Goal: Transaction & Acquisition: Purchase product/service

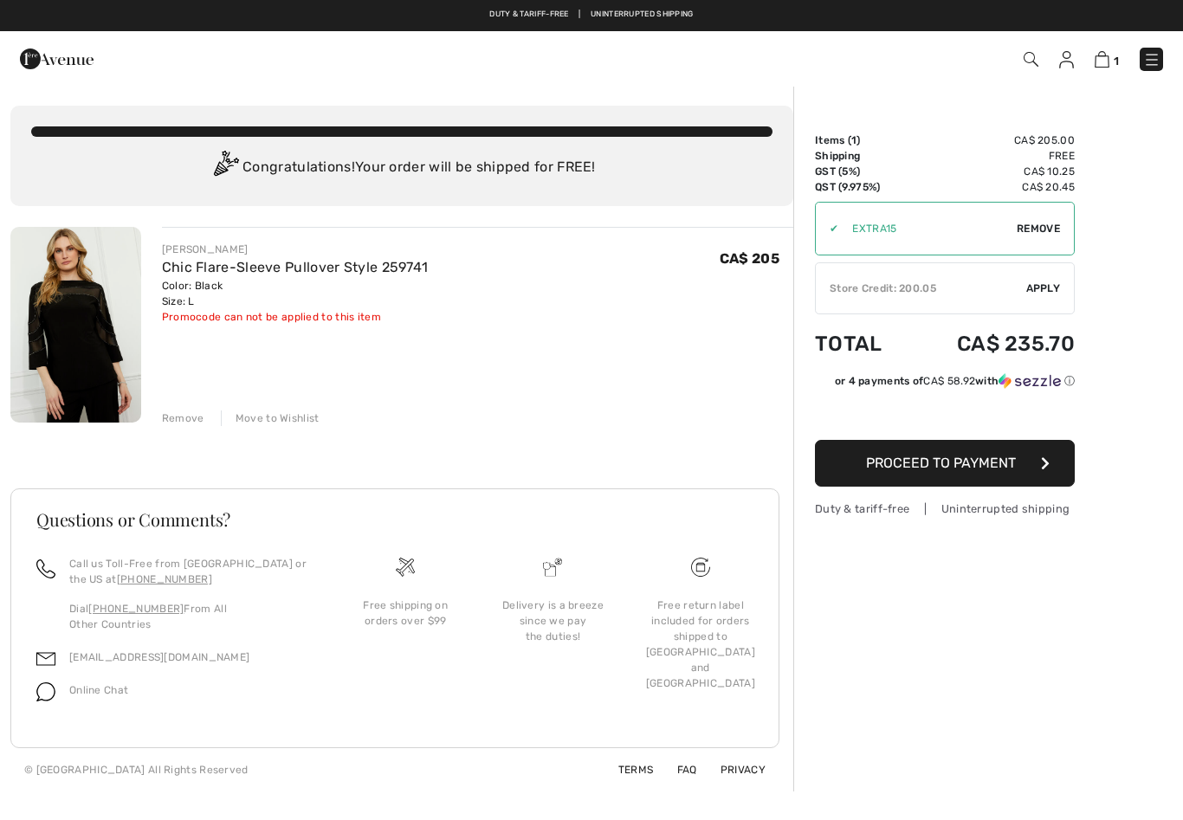
click at [1036, 289] on span "Apply" at bounding box center [1043, 289] width 35 height 16
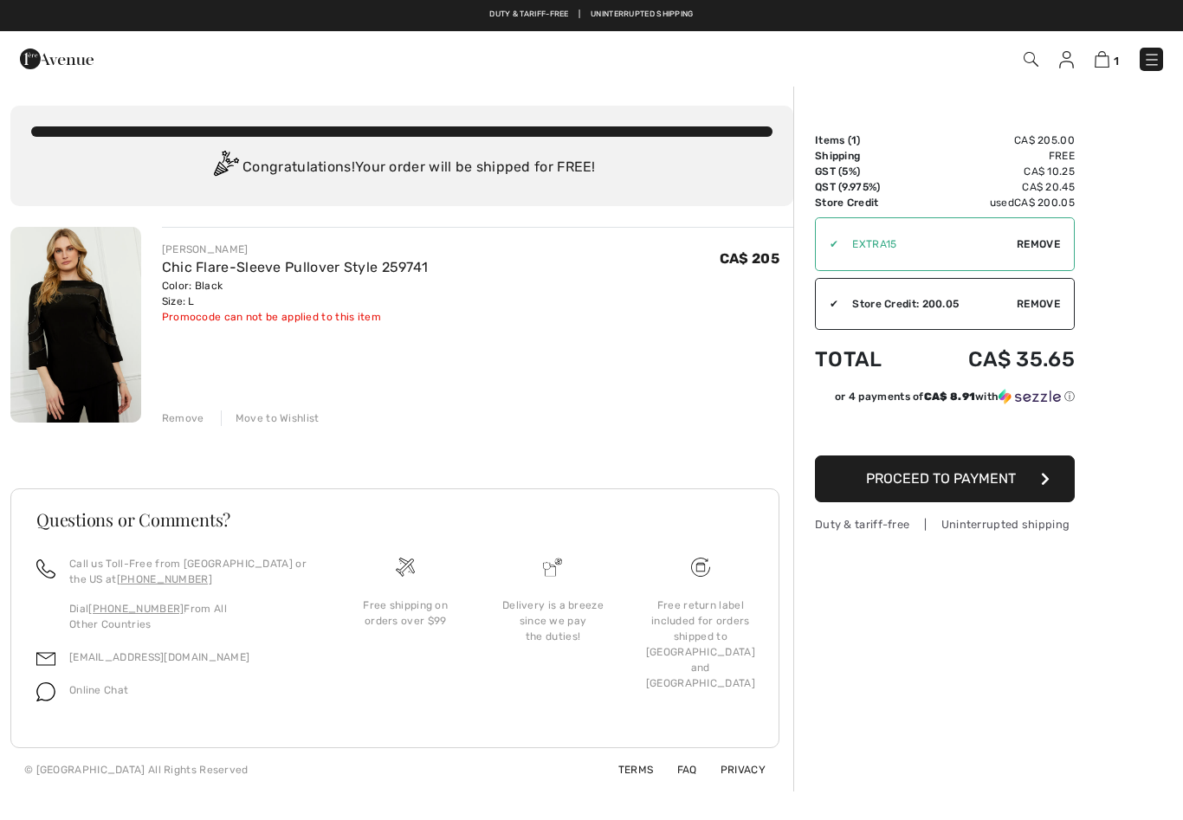
click at [98, 354] on img at bounding box center [75, 325] width 131 height 196
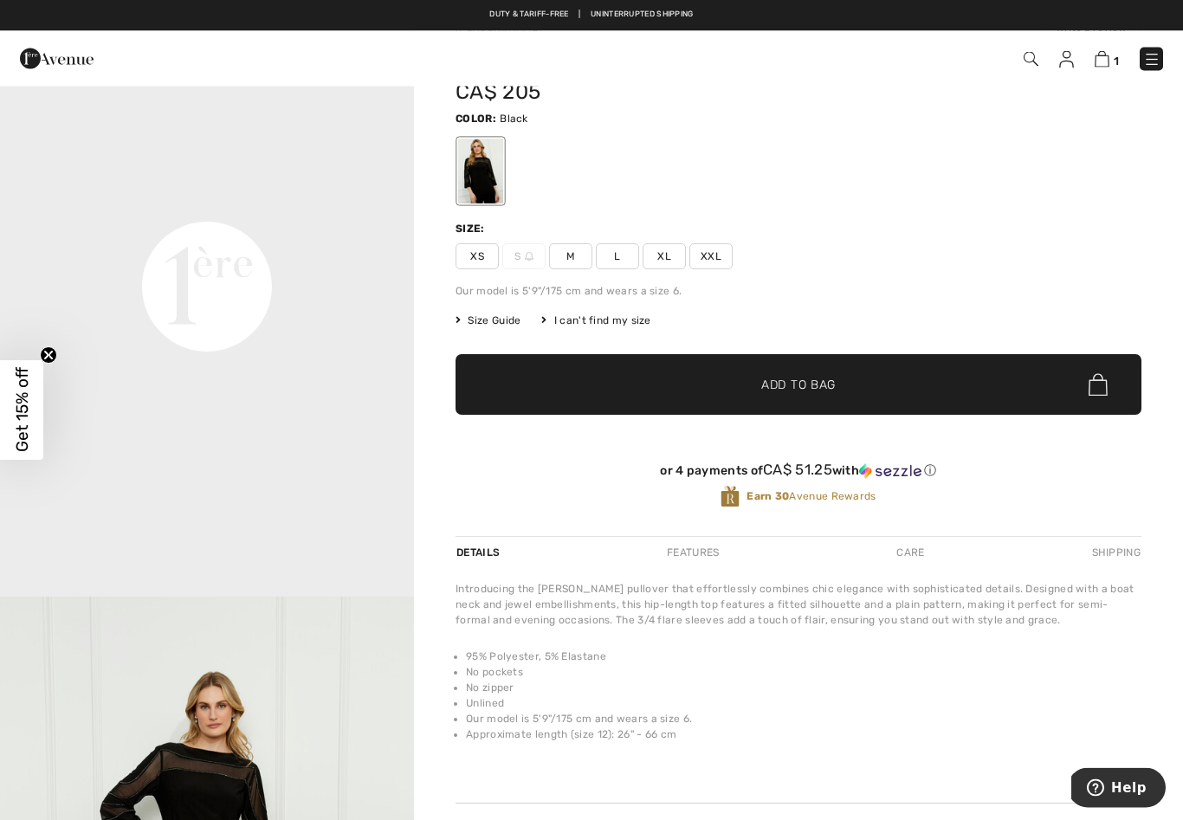
scroll to position [90, 0]
click at [484, 319] on span "Size Guide" at bounding box center [488, 321] width 65 height 16
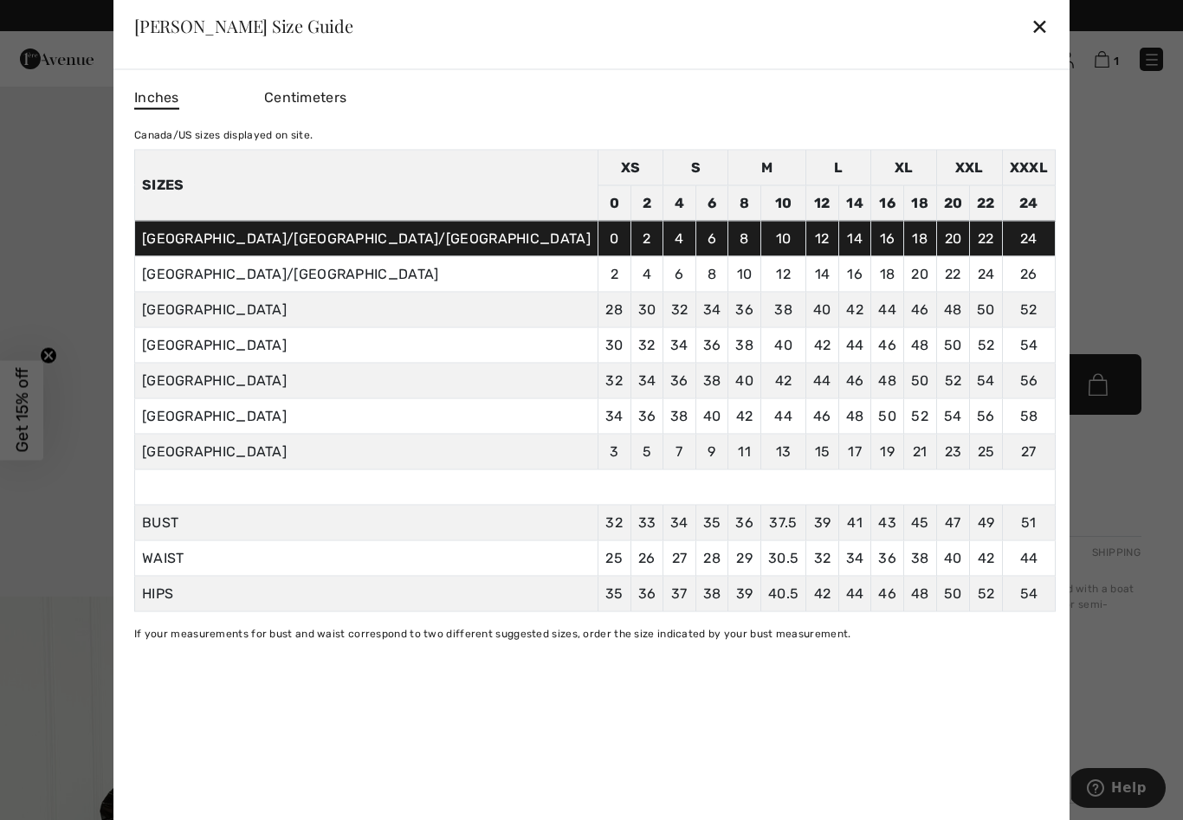
click at [1031, 44] on div "✕" at bounding box center [1040, 26] width 18 height 36
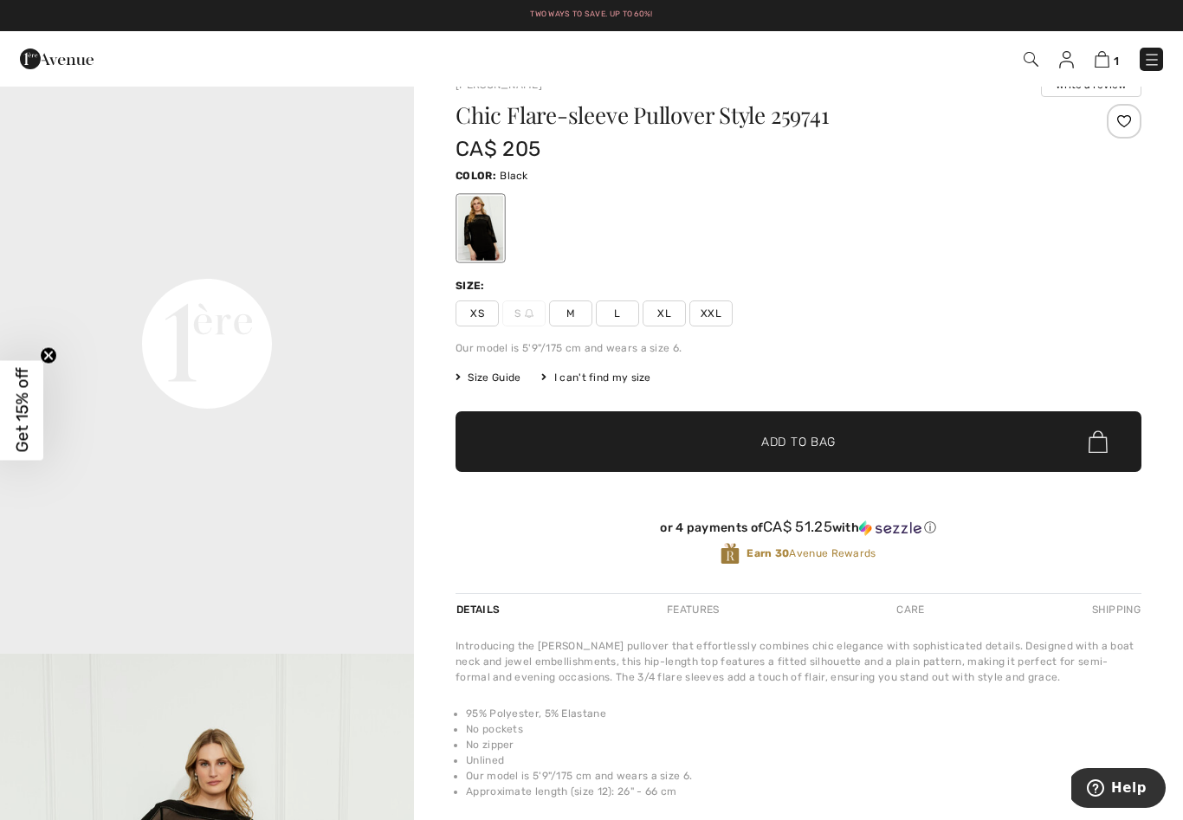
scroll to position [32, 0]
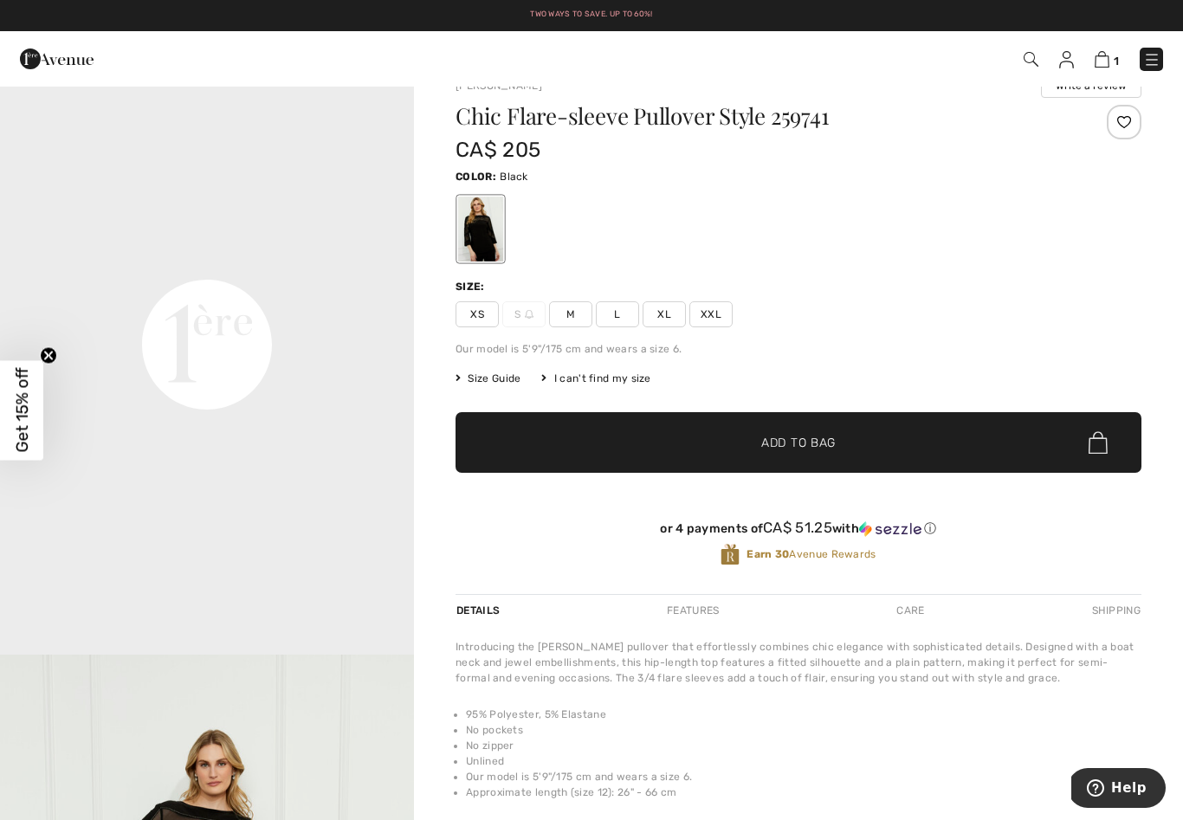
click at [609, 328] on div "Chic Flare-sleeve Pullover Style 259741 CA$ 205 Color: Black Size: XS S M L XL …" at bounding box center [799, 349] width 686 height 489
click at [493, 378] on span "Size Guide" at bounding box center [488, 379] width 65 height 16
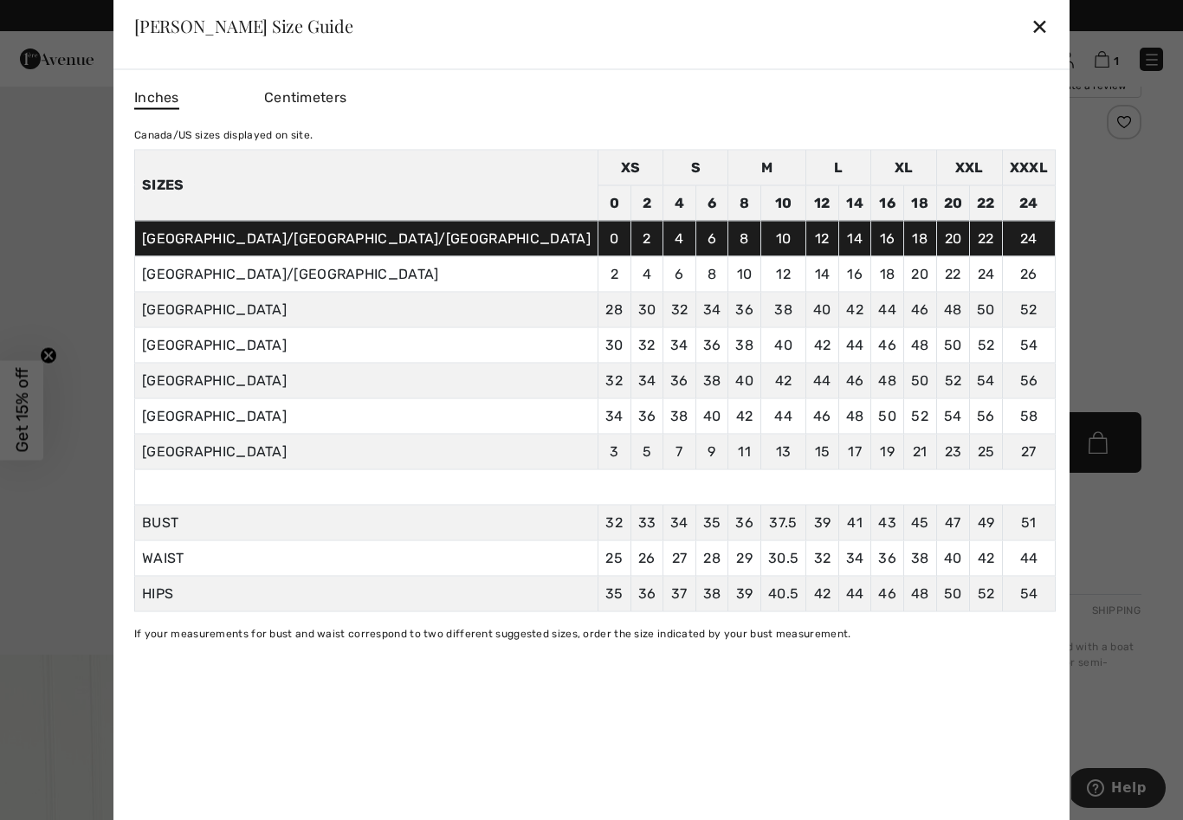
click at [814, 557] on span "32" at bounding box center [822, 557] width 17 height 16
click at [1031, 27] on div "✕" at bounding box center [1040, 26] width 18 height 36
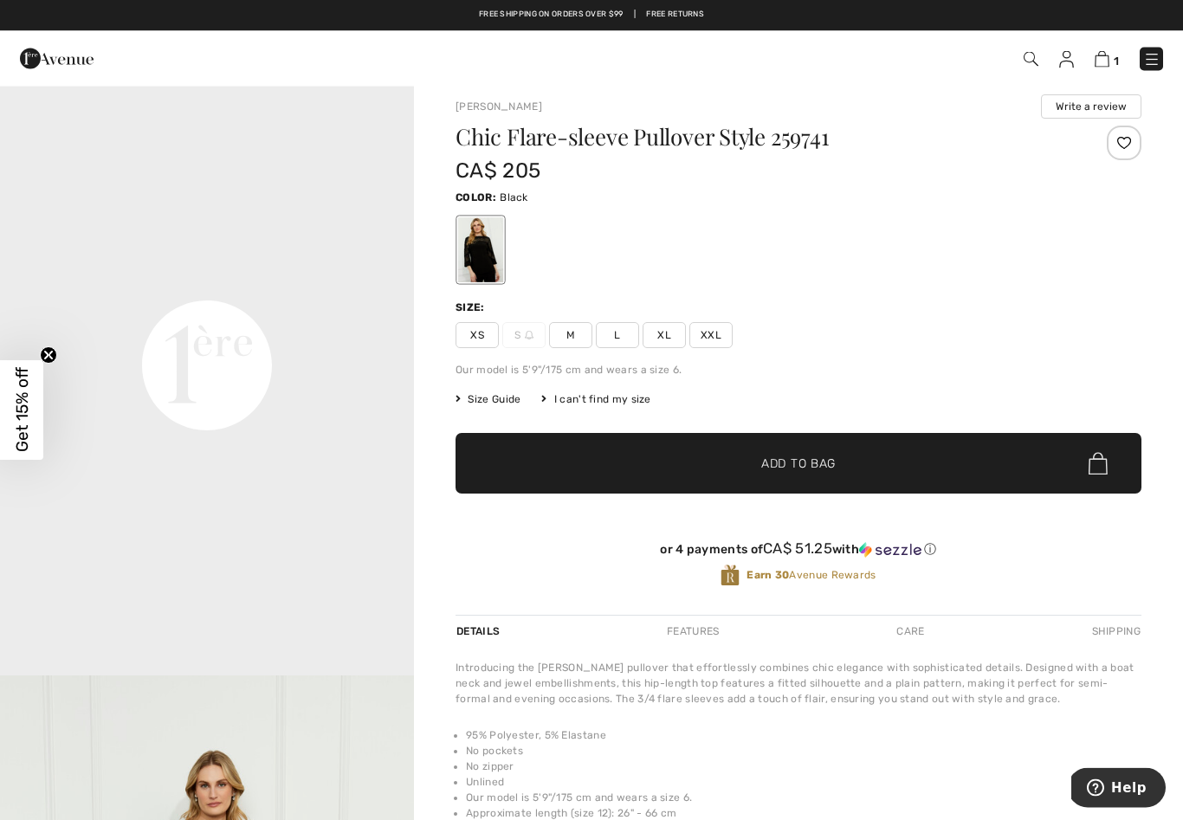
scroll to position [0, 0]
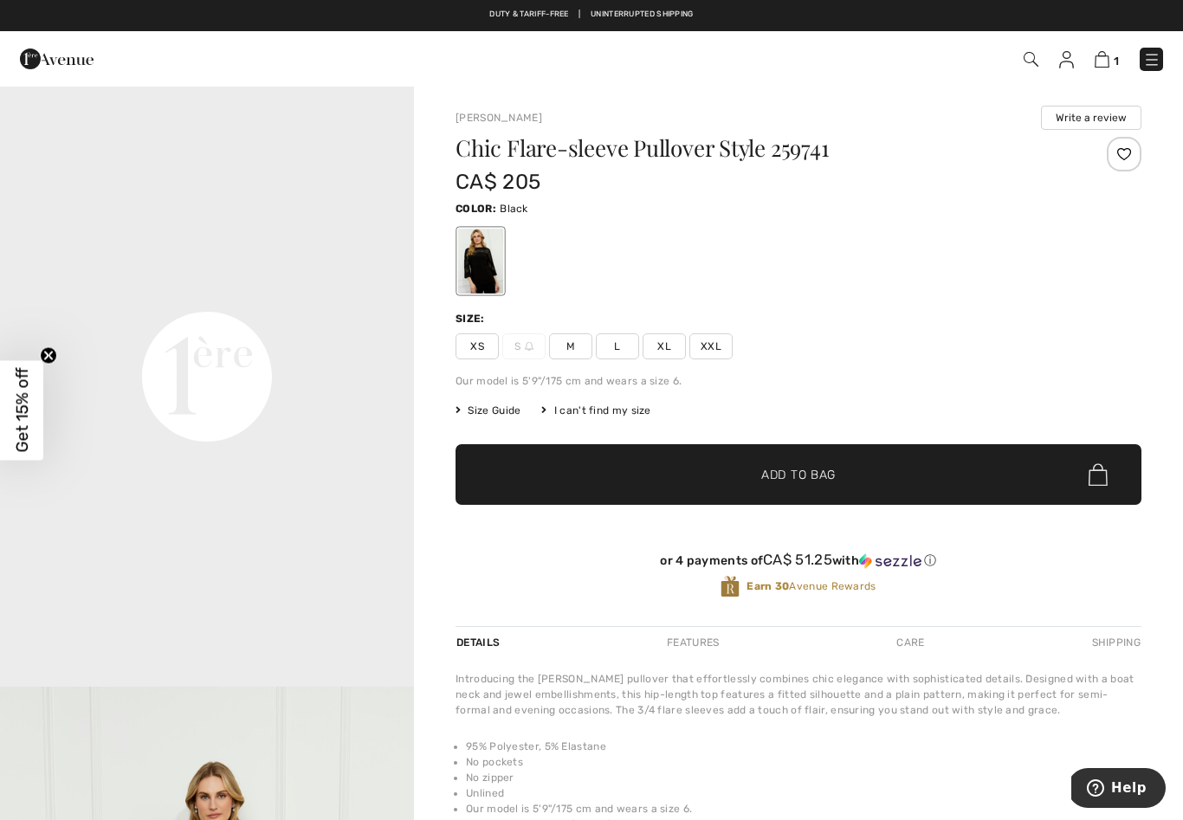
click at [1068, 63] on img at bounding box center [1066, 59] width 15 height 17
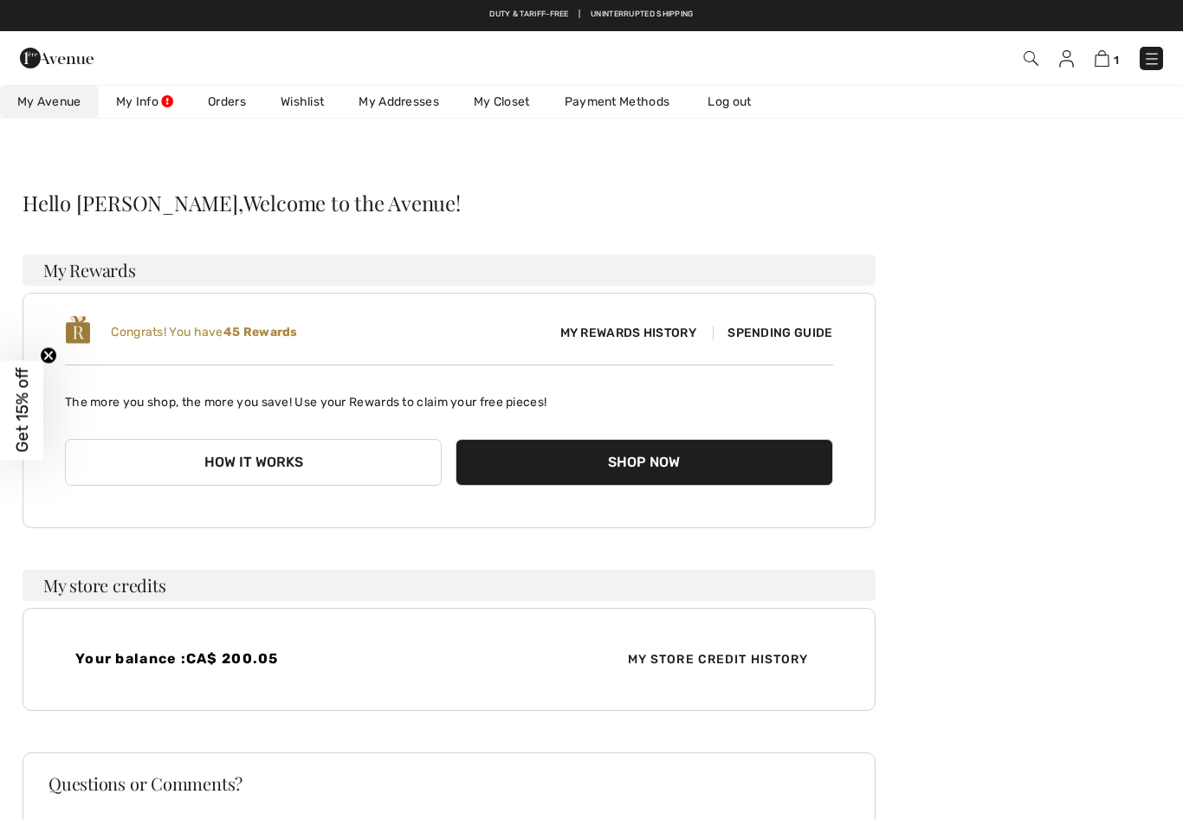
click at [490, 110] on link "My Closet" at bounding box center [501, 102] width 91 height 32
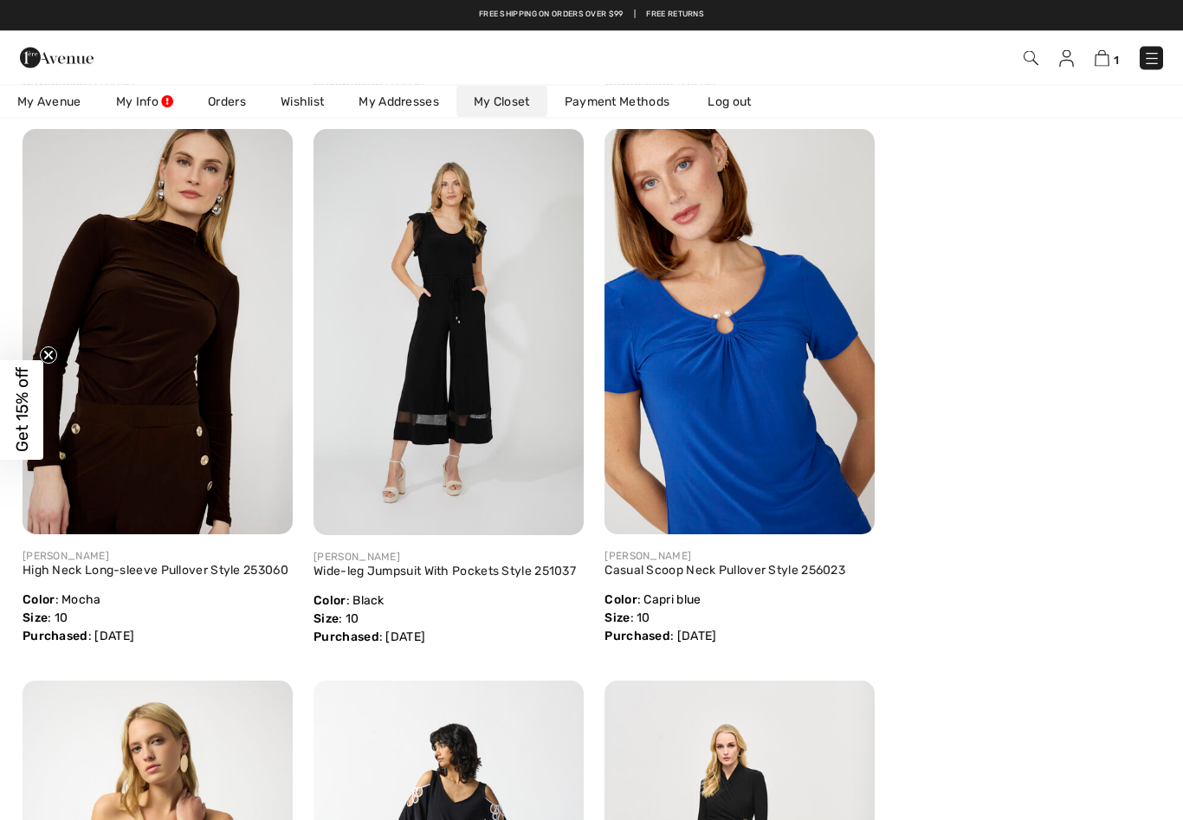
scroll to position [770, 0]
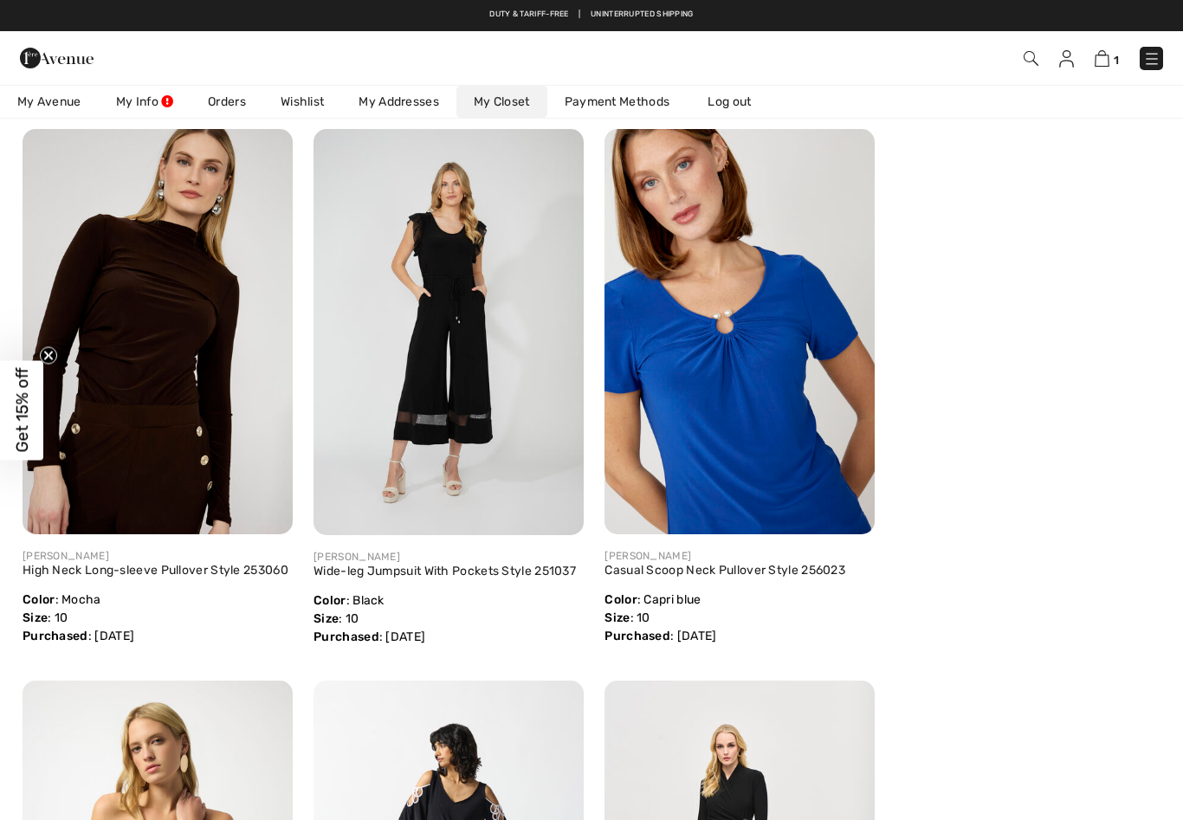
click at [643, 568] on link "Casual Scoop Neck Pullover Style 256023" at bounding box center [724, 570] width 241 height 15
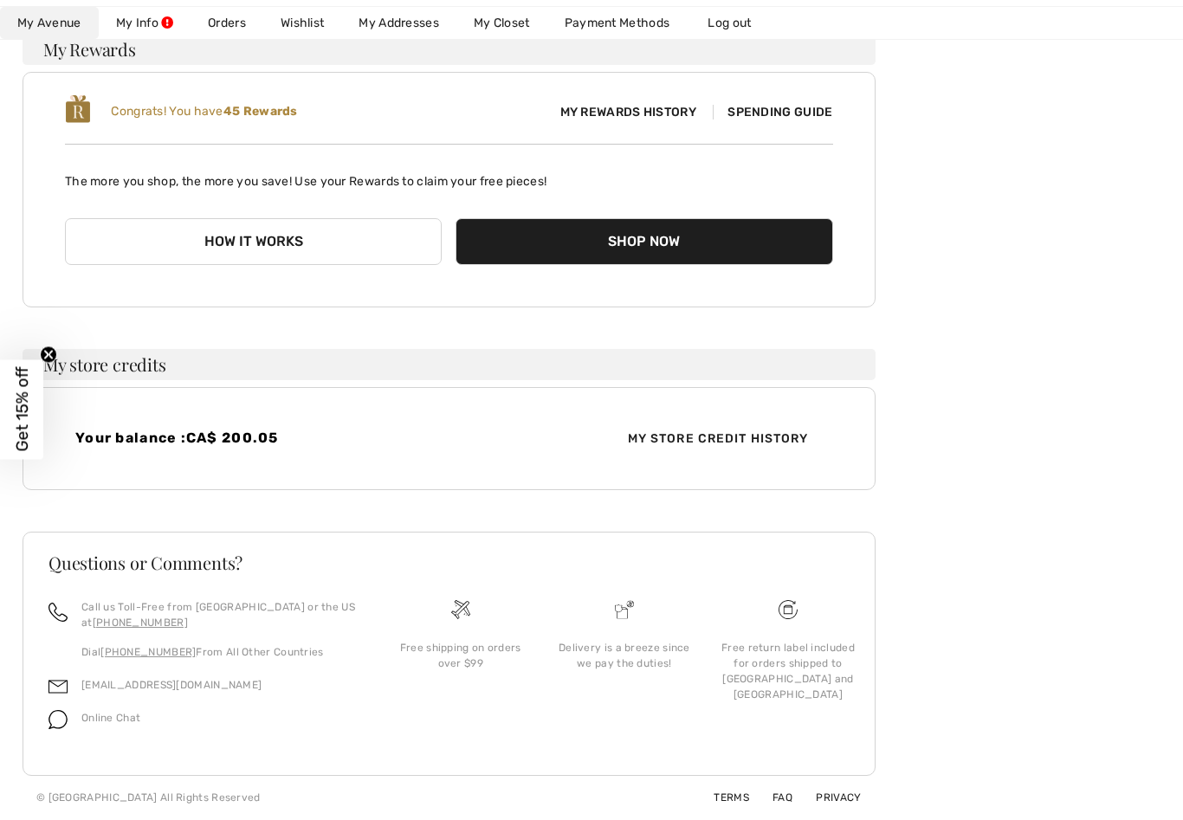
click at [507, 24] on link "My Closet" at bounding box center [501, 24] width 91 height 32
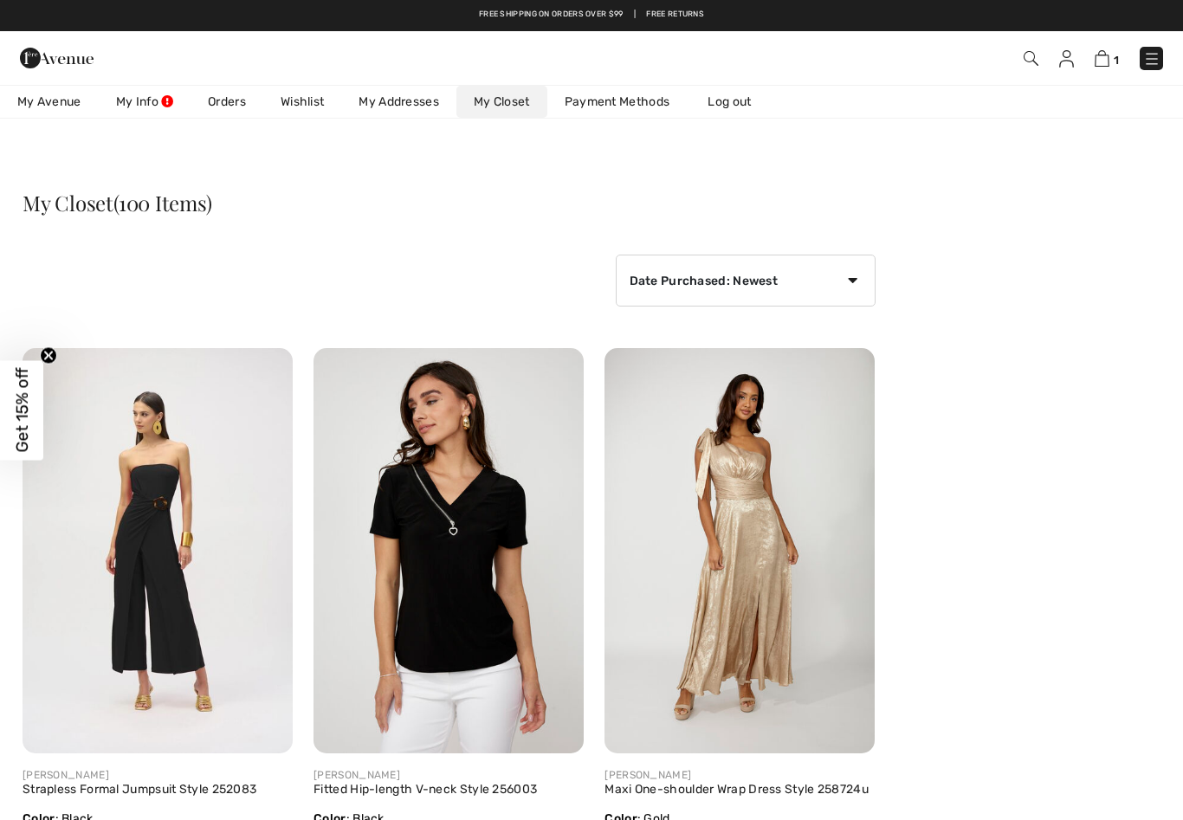
click at [1107, 60] on img at bounding box center [1102, 58] width 15 height 16
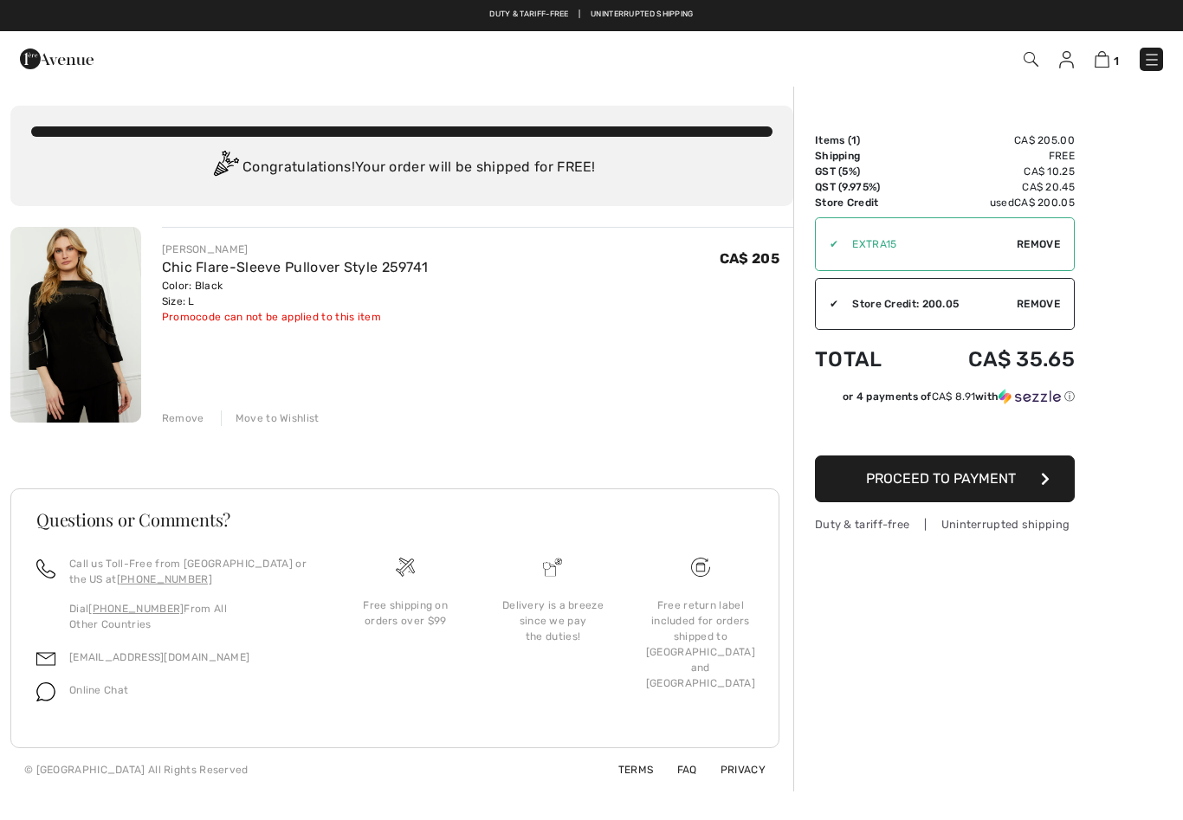
click at [162, 275] on link "Chic Flare-Sleeve Pullover Style 259741" at bounding box center [295, 267] width 267 height 16
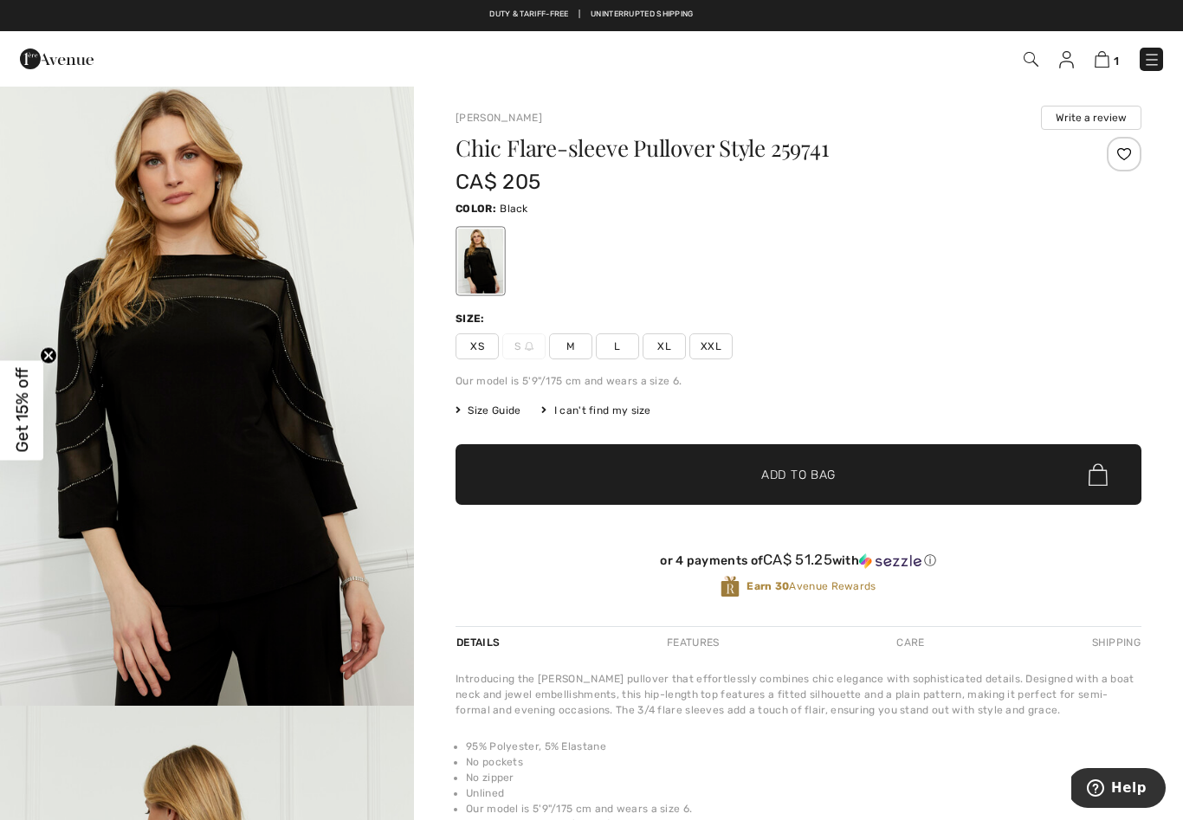
click at [615, 350] on span "L" at bounding box center [617, 346] width 43 height 26
click at [1096, 65] on img at bounding box center [1102, 59] width 15 height 16
click at [1106, 64] on img at bounding box center [1102, 59] width 15 height 16
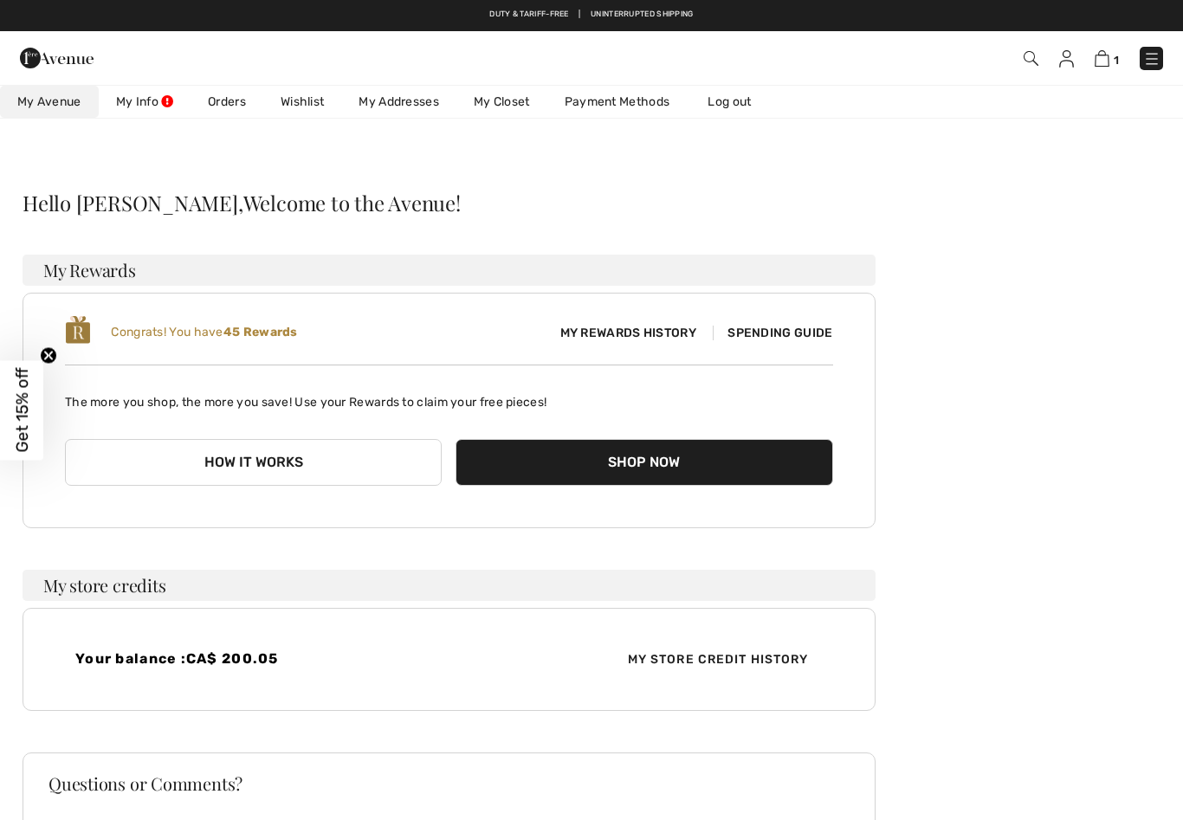
click at [1143, 67] on img at bounding box center [1151, 58] width 17 height 17
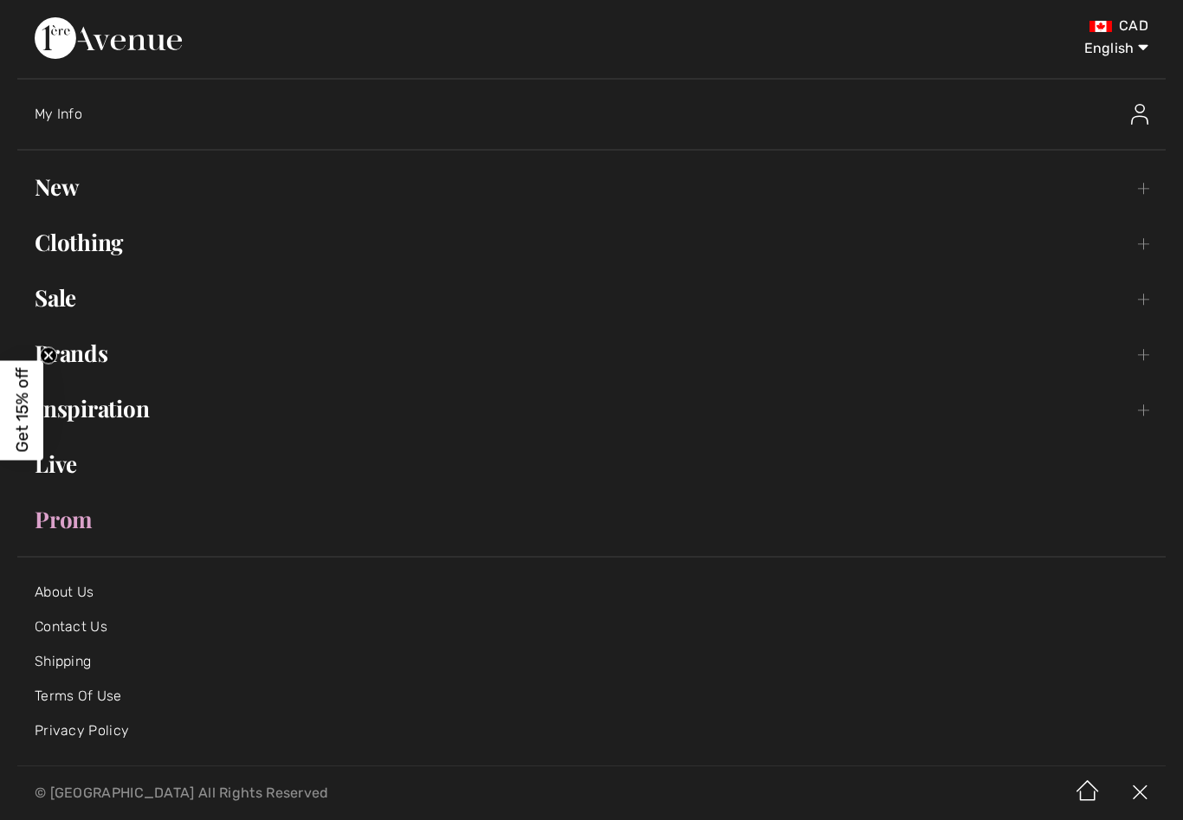
click at [94, 356] on link "Brands Open submenu" at bounding box center [591, 353] width 1148 height 38
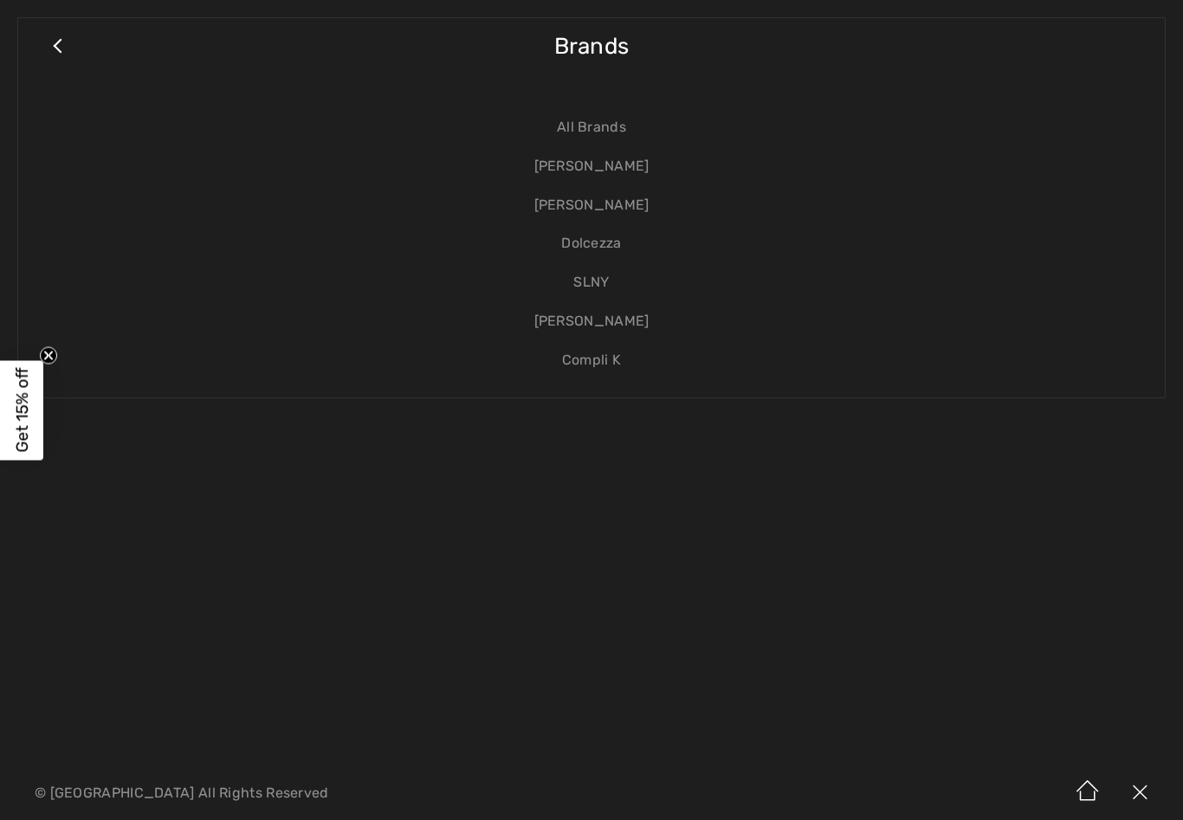
click at [565, 207] on link "[PERSON_NAME]" at bounding box center [592, 205] width 1112 height 39
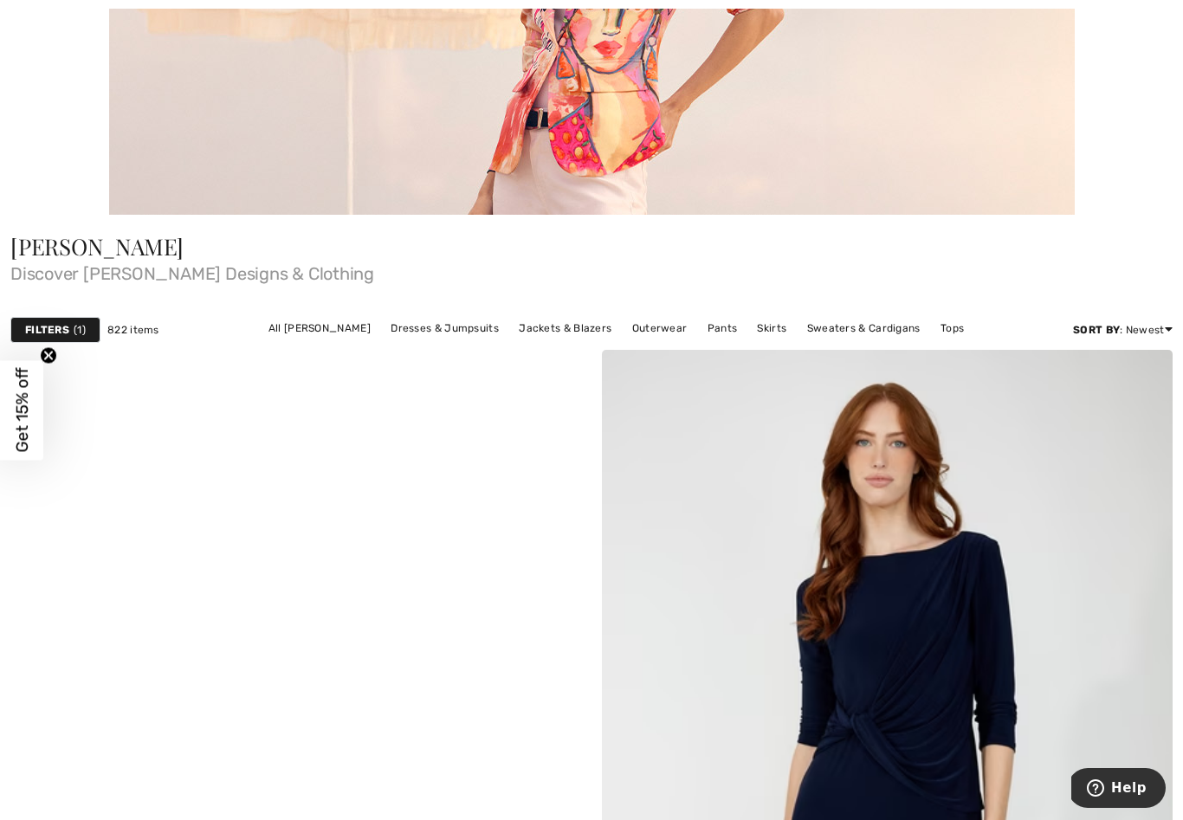
scroll to position [422, 0]
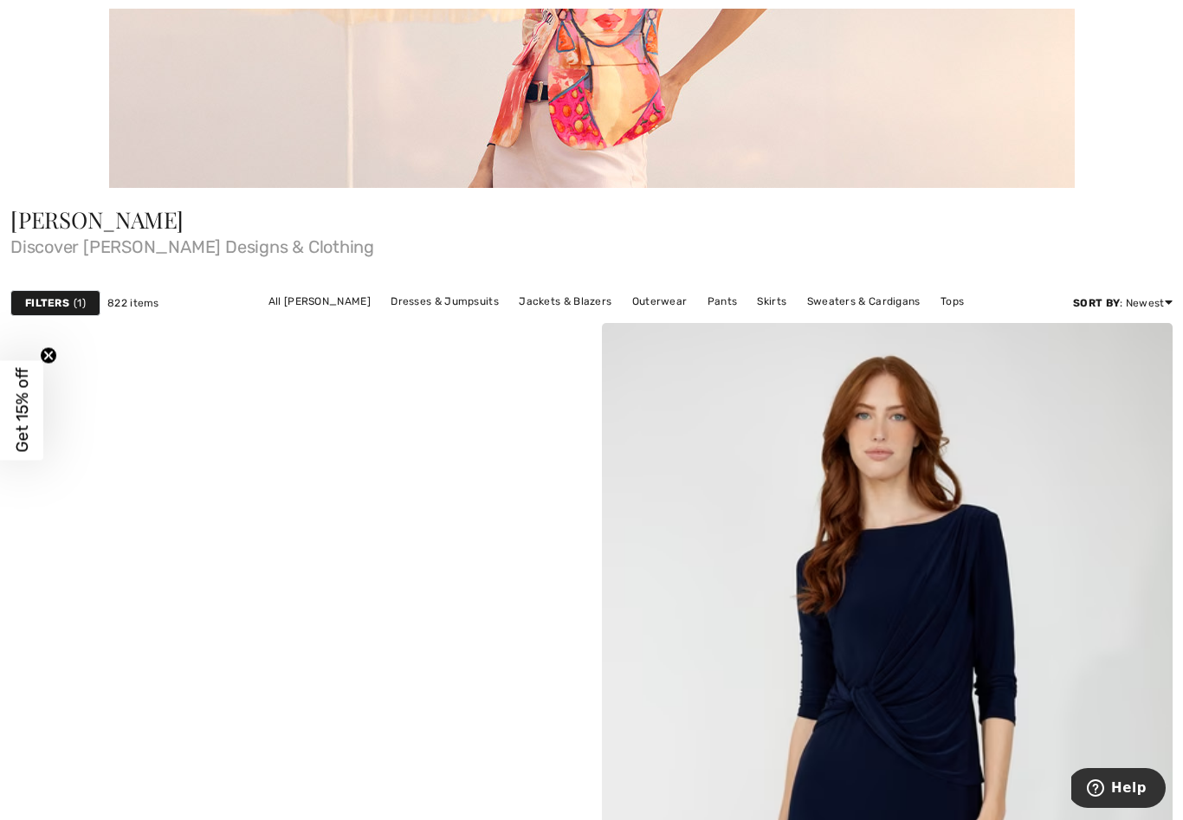
click at [712, 311] on link "Pants" at bounding box center [723, 301] width 48 height 23
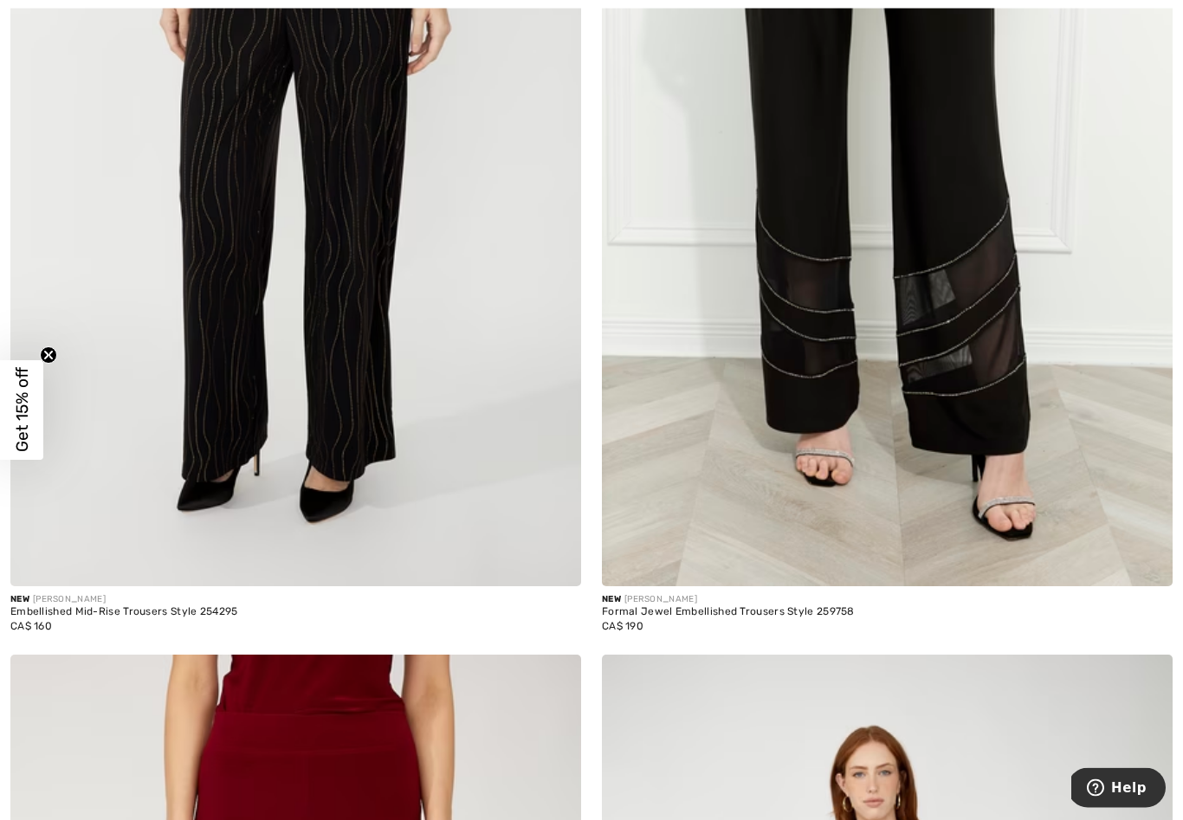
scroll to position [581, 0]
click at [1150, 561] on img at bounding box center [1147, 561] width 16 height 16
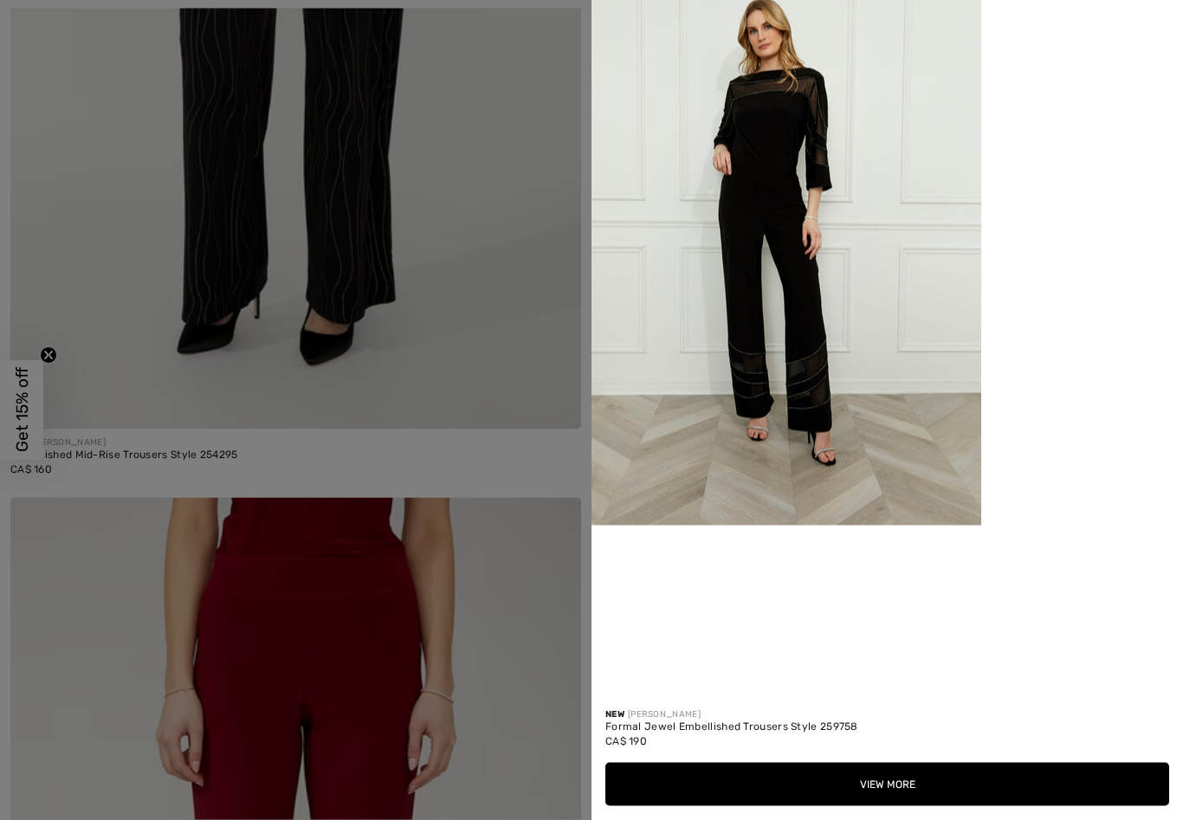
scroll to position [739, 0]
click at [790, 802] on button "View More" at bounding box center [887, 784] width 564 height 43
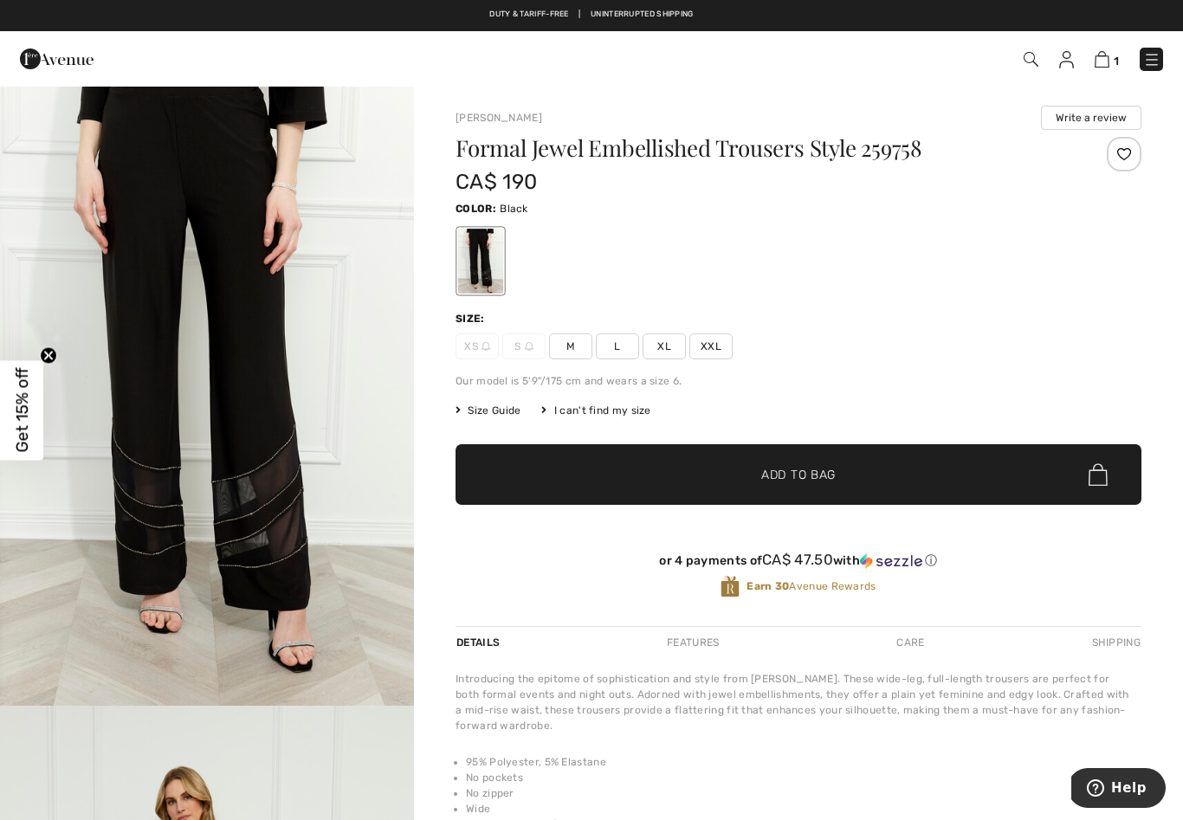
click at [491, 410] on span "Size Guide" at bounding box center [488, 411] width 65 height 16
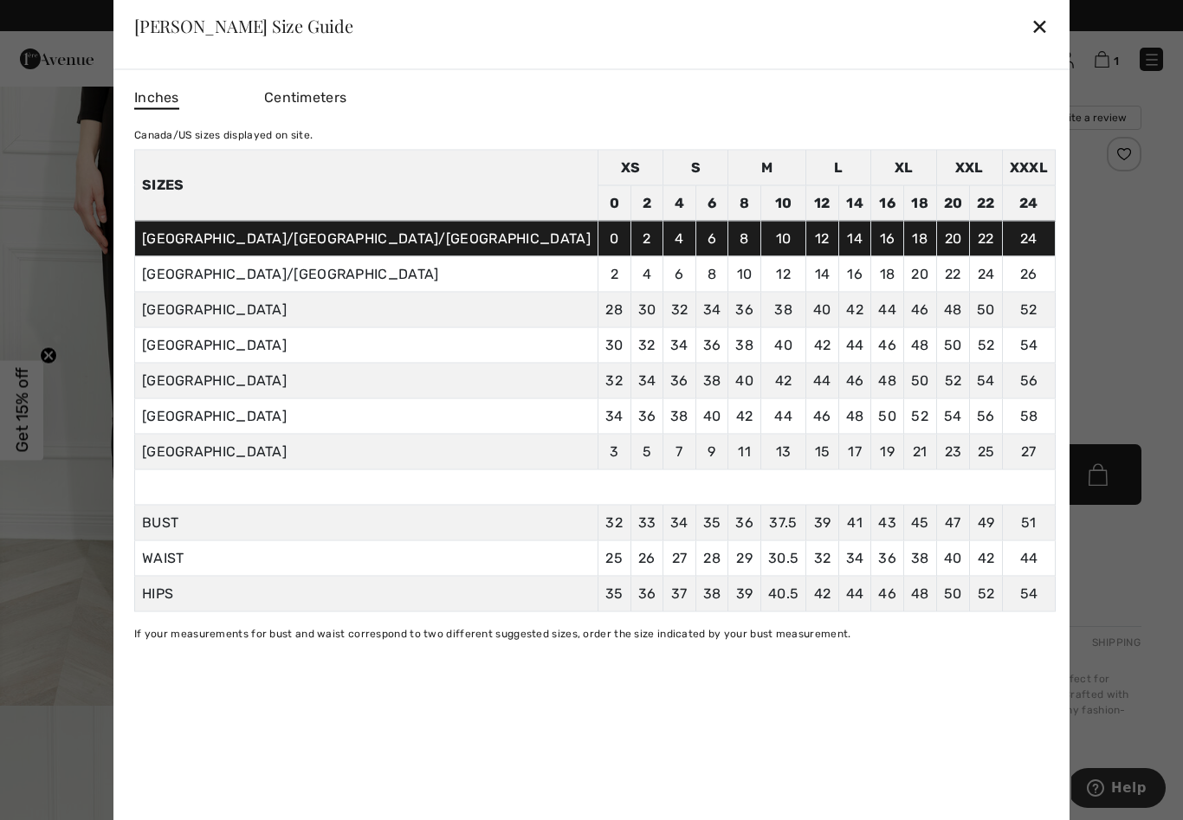
click at [1031, 33] on div "✕" at bounding box center [1040, 26] width 18 height 36
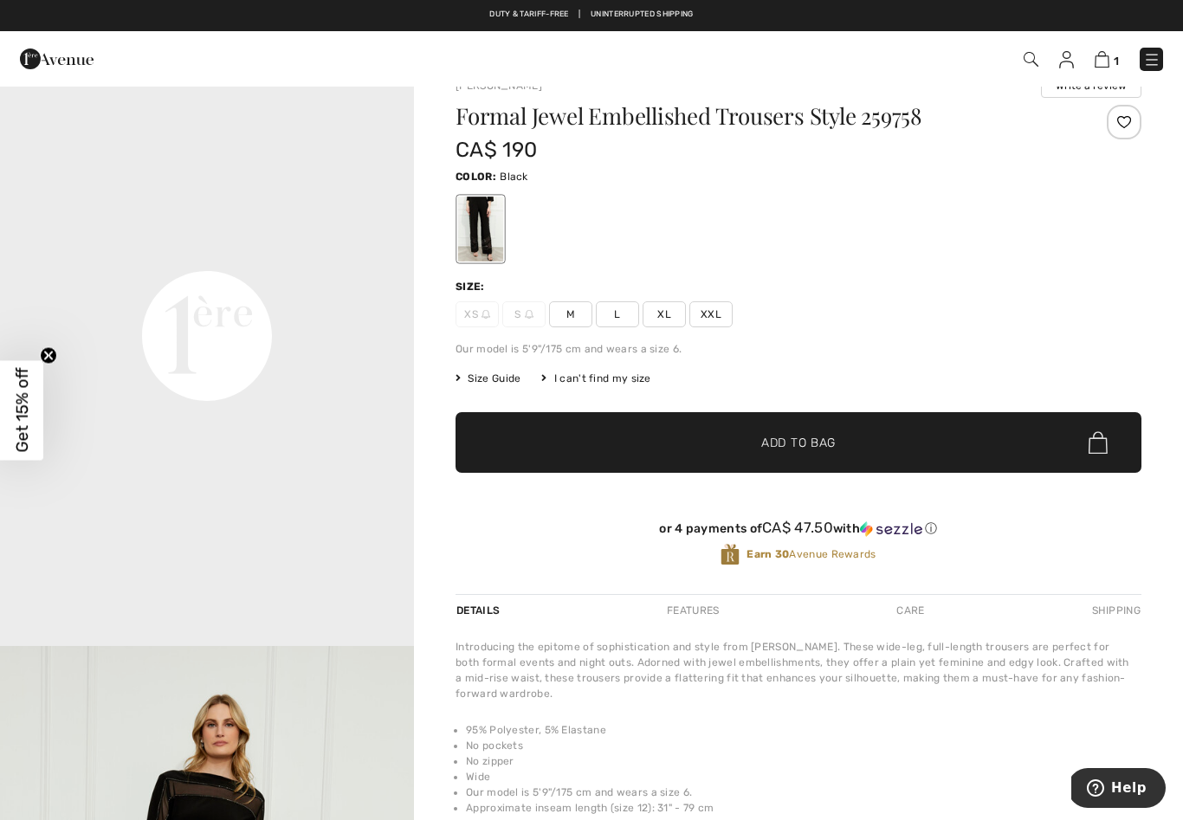
scroll to position [1268, 0]
click at [615, 313] on span "L" at bounding box center [617, 314] width 43 height 26
click at [494, 372] on span "Size Guide" at bounding box center [488, 379] width 65 height 16
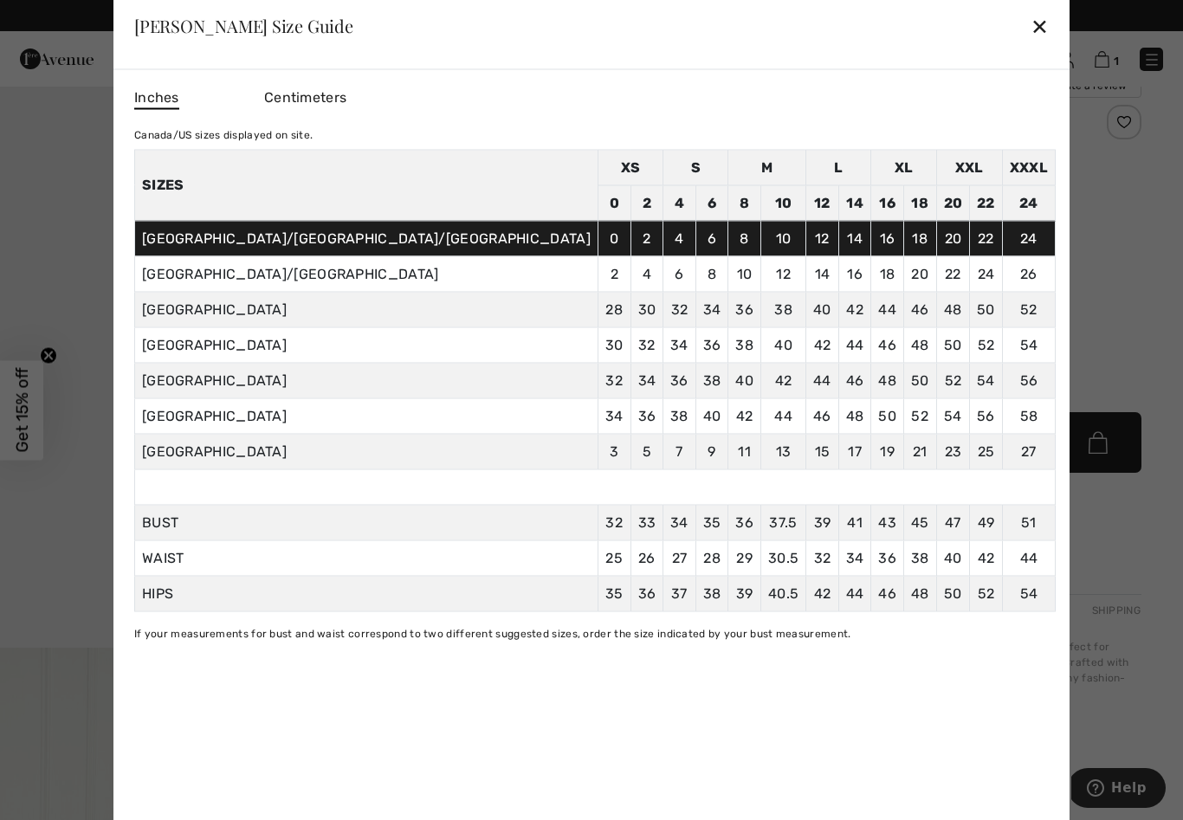
click at [1031, 40] on div "✕" at bounding box center [1040, 26] width 18 height 36
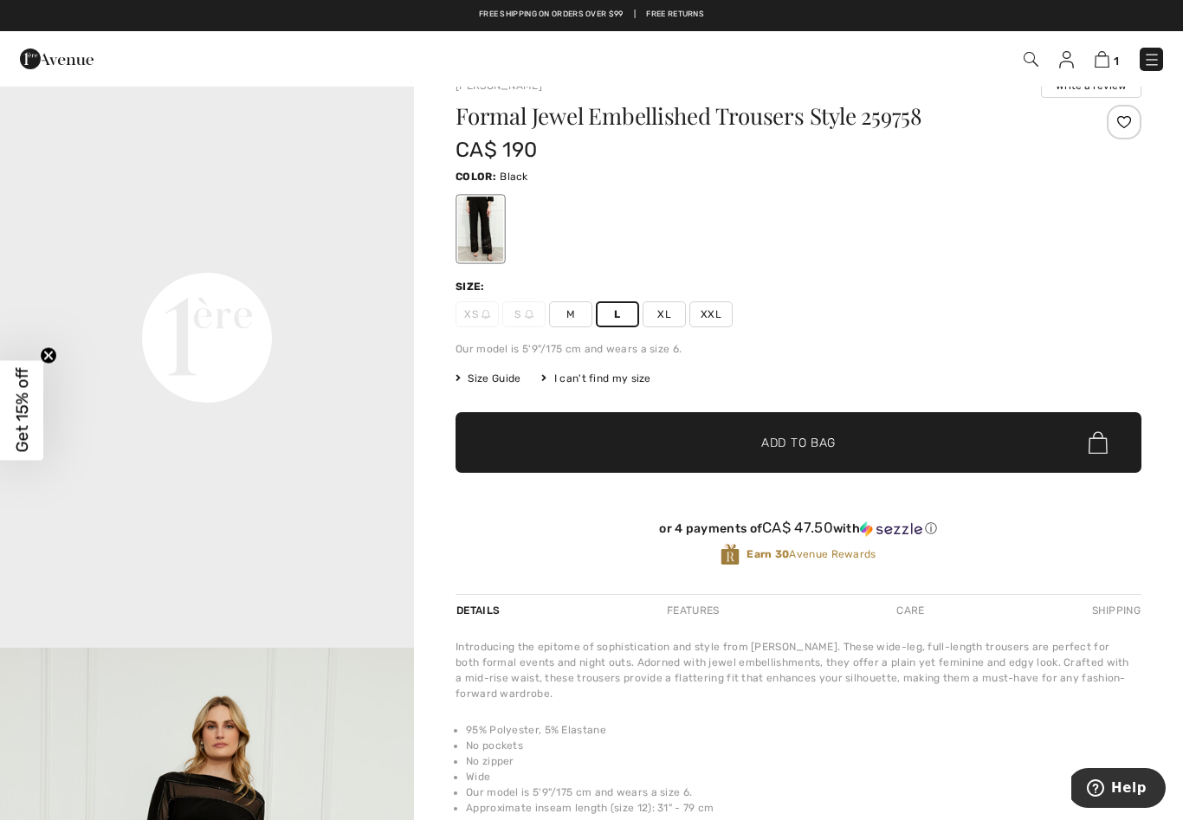
click at [620, 444] on span "✔ Added to Bag Add to Bag" at bounding box center [799, 442] width 686 height 61
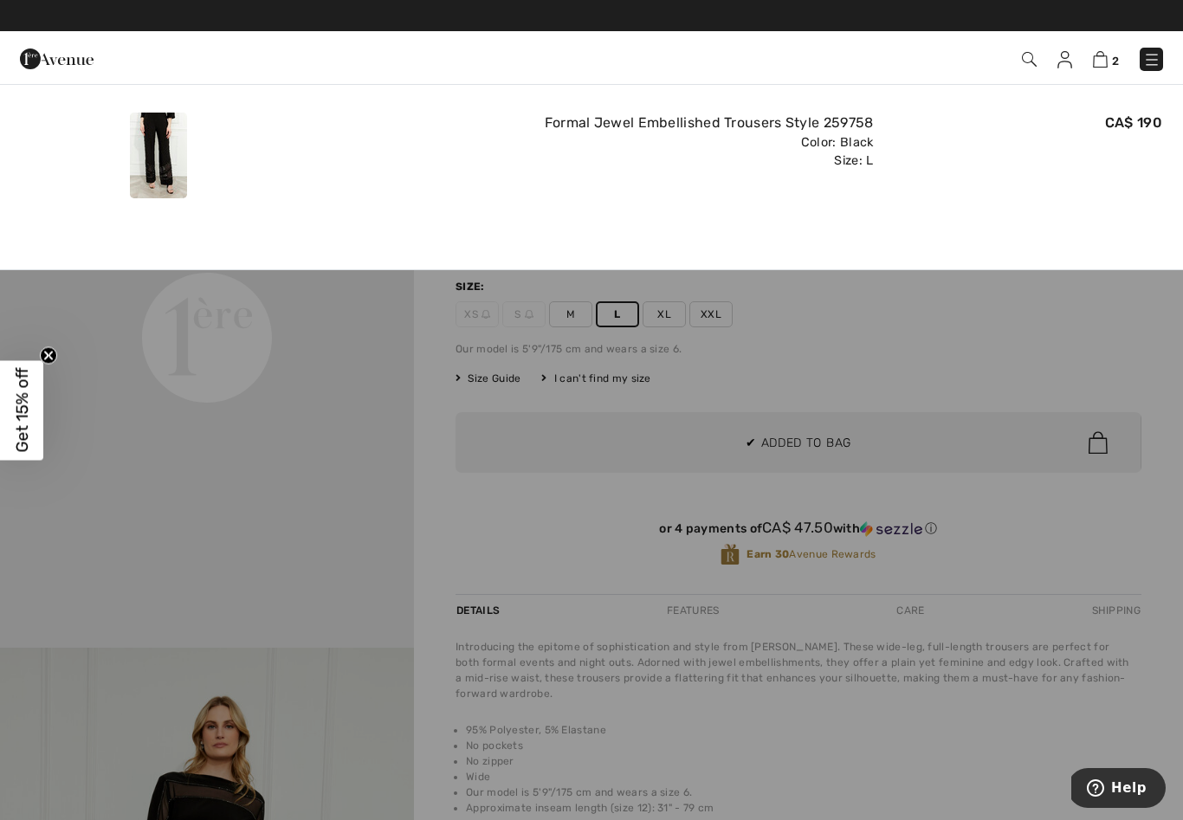
click at [1096, 68] on link "2" at bounding box center [1106, 58] width 26 height 21
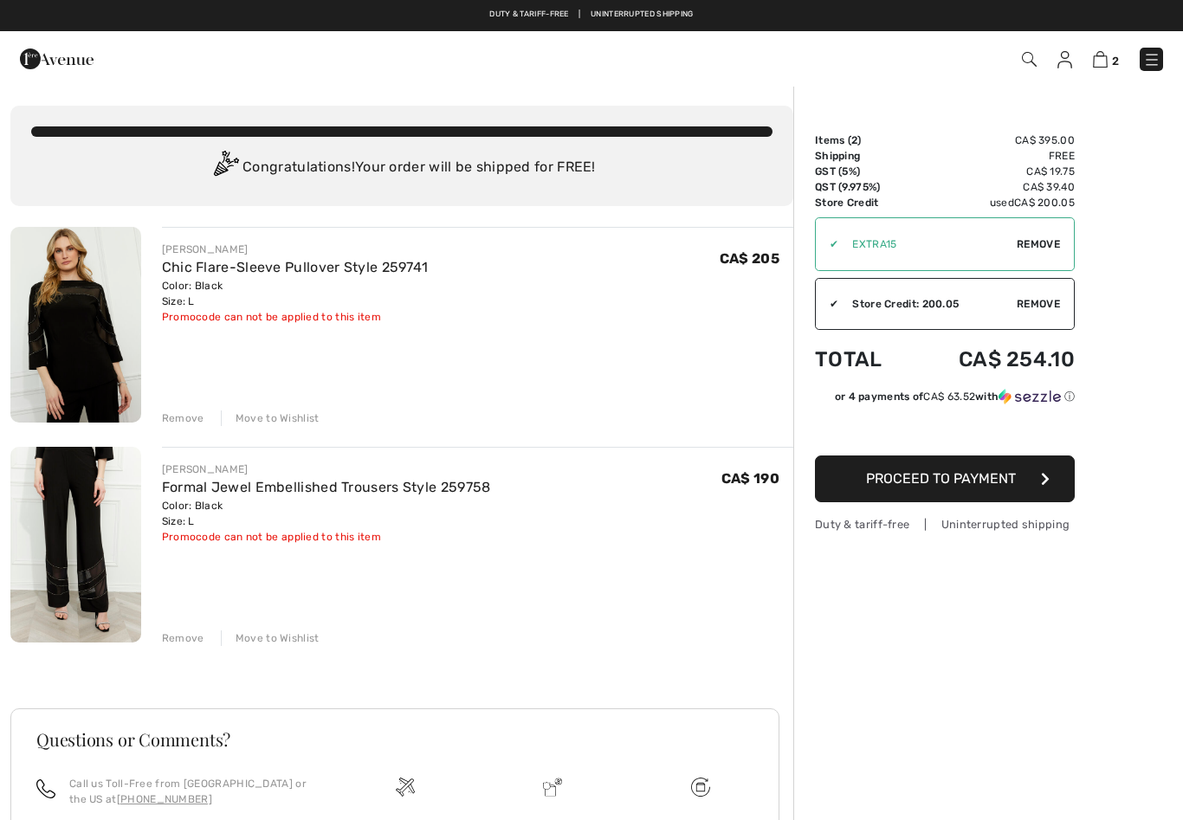
click at [1024, 481] on button "Proceed to Payment" at bounding box center [945, 479] width 260 height 47
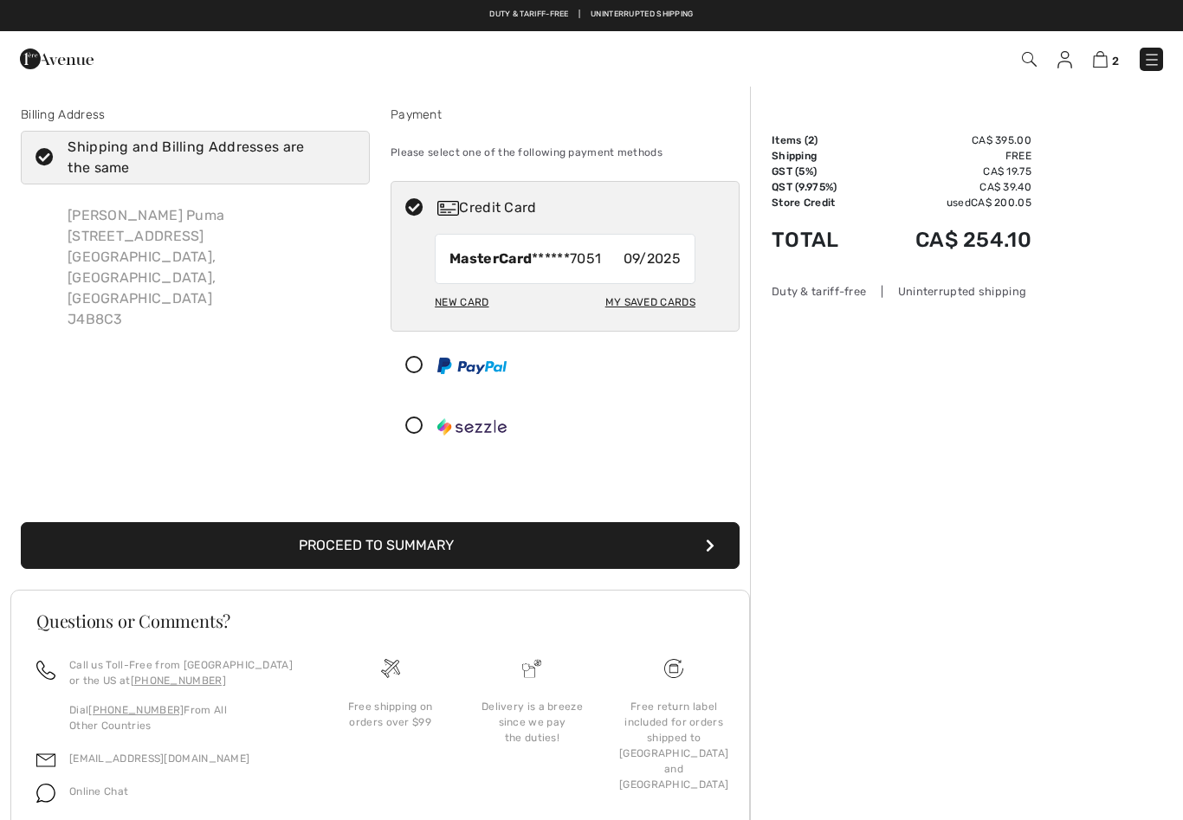
click at [242, 545] on button "Proceed to Summary" at bounding box center [380, 545] width 719 height 47
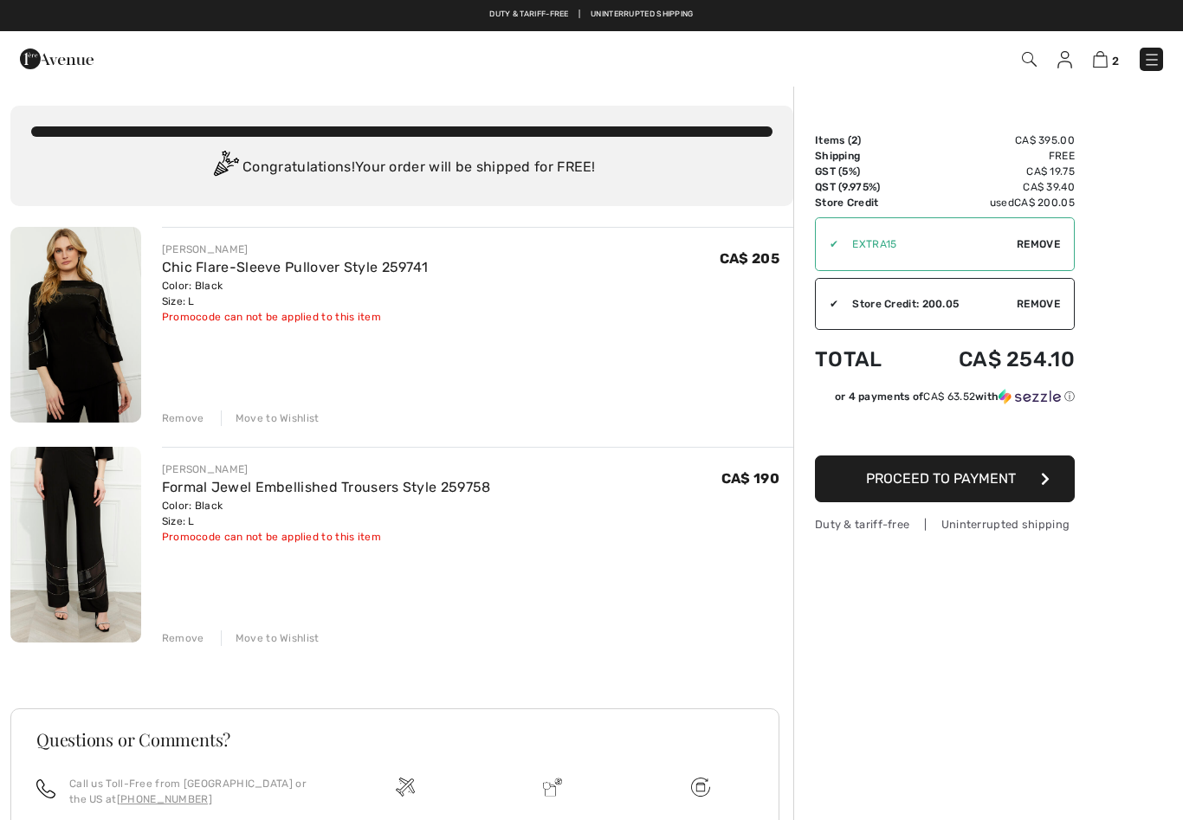
click at [1066, 56] on img at bounding box center [1064, 59] width 15 height 17
click at [1063, 61] on img at bounding box center [1064, 59] width 15 height 17
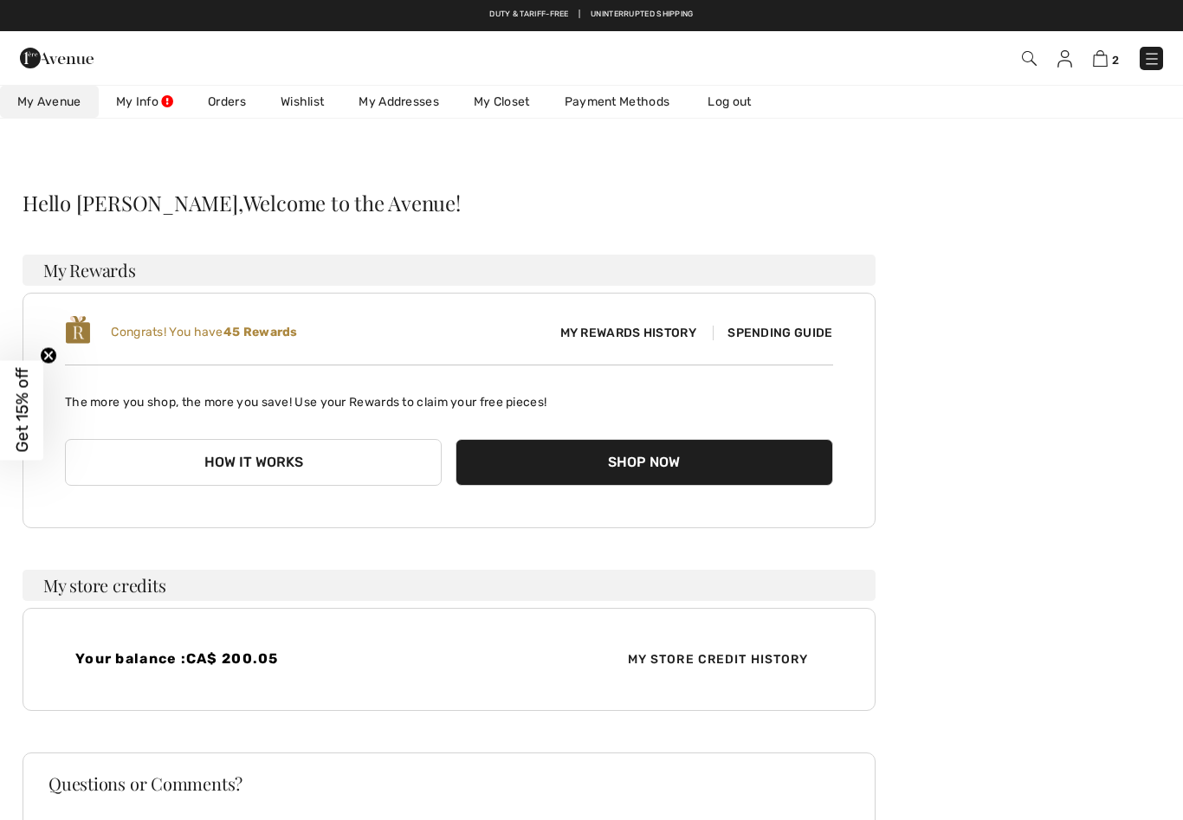
click at [218, 100] on link "Orders" at bounding box center [227, 102] width 73 height 32
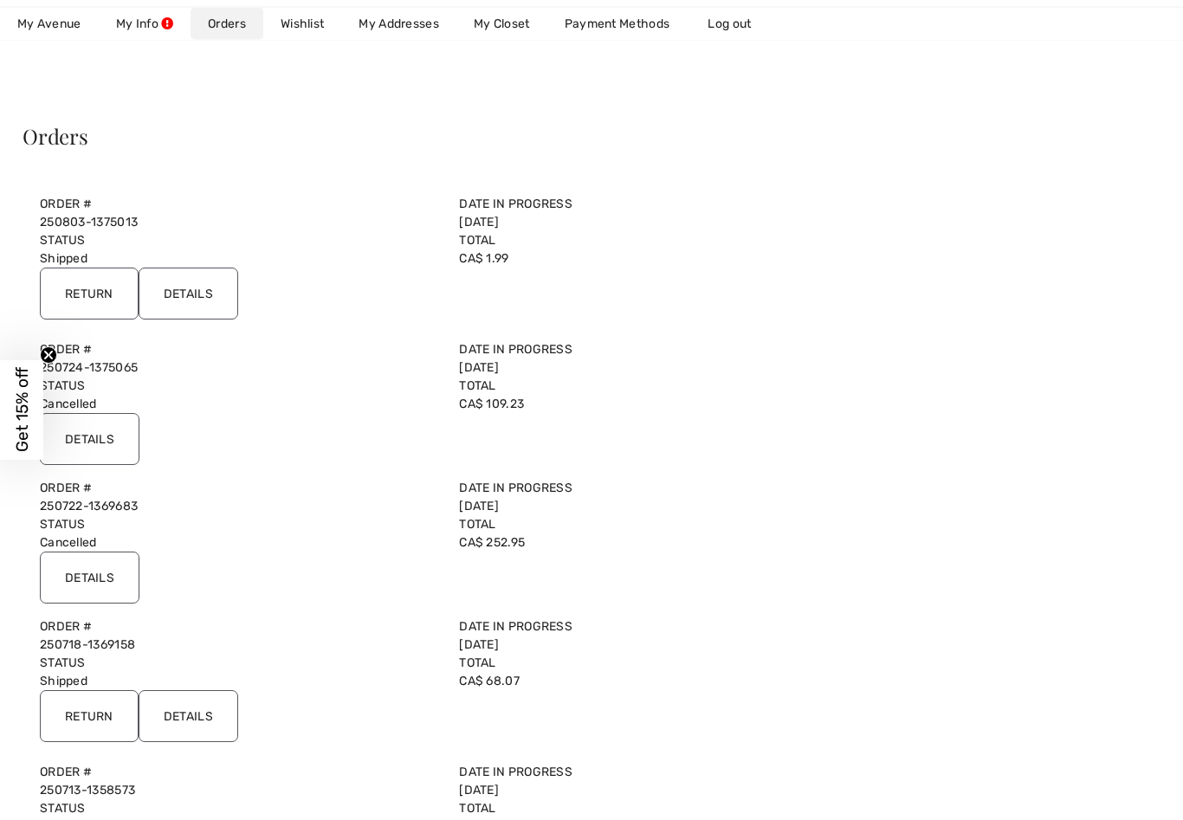
scroll to position [68, 0]
click at [91, 442] on input "Details" at bounding box center [90, 438] width 100 height 52
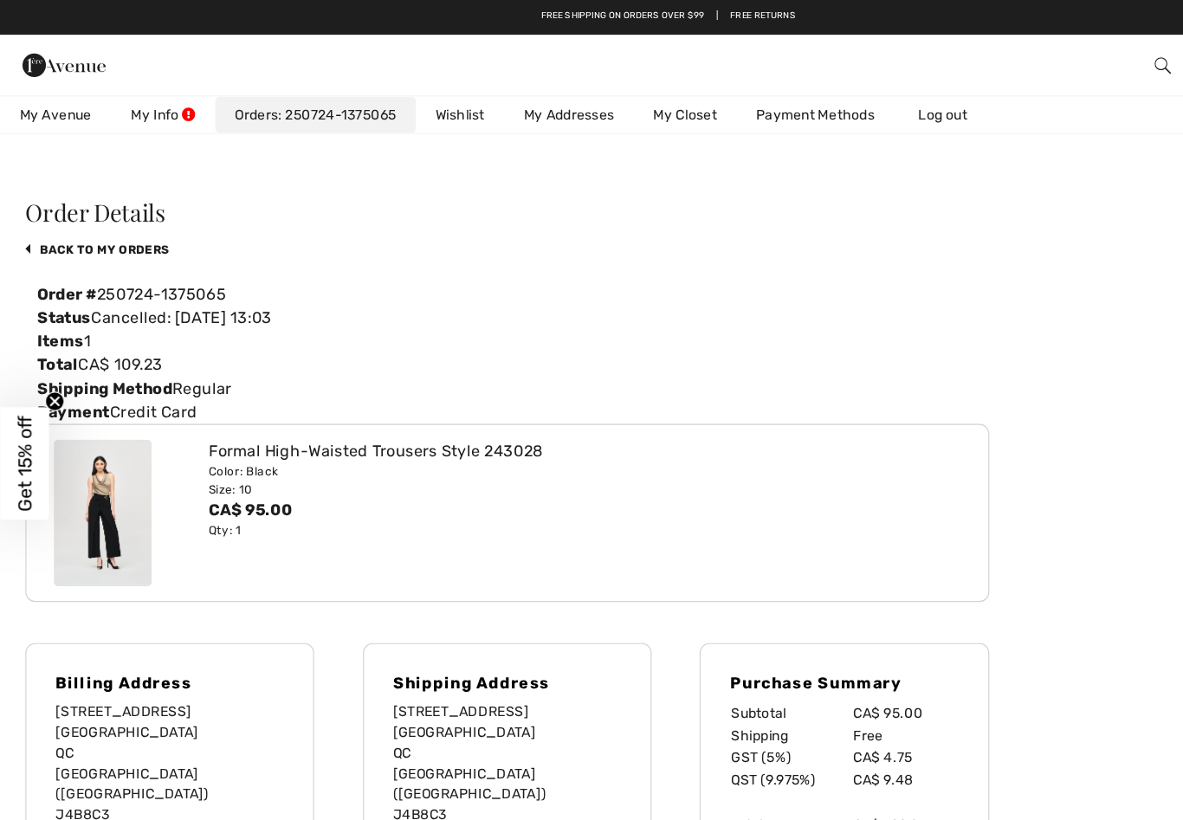
scroll to position [0, 0]
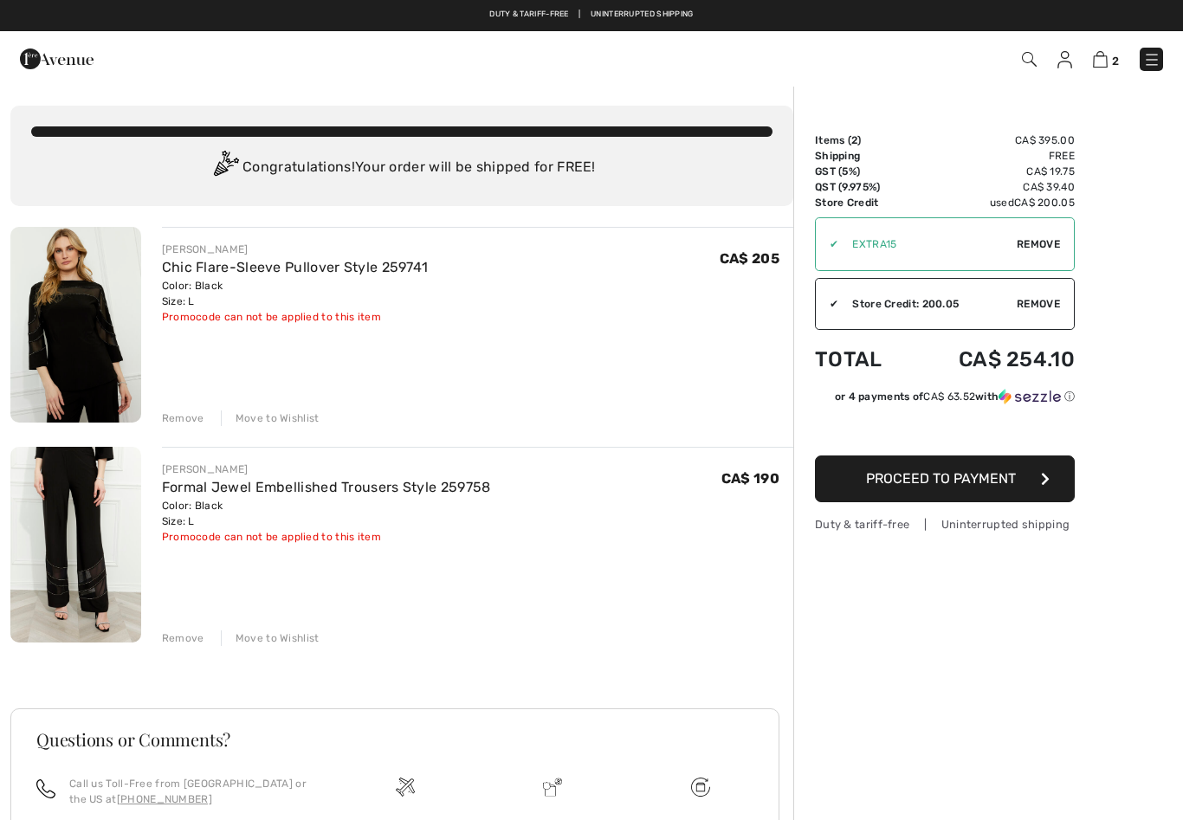
click at [73, 539] on img at bounding box center [75, 545] width 131 height 196
click at [74, 523] on img at bounding box center [75, 545] width 131 height 196
click at [178, 488] on link "Formal Jewel Embellished Trousers Style 259758" at bounding box center [326, 487] width 329 height 16
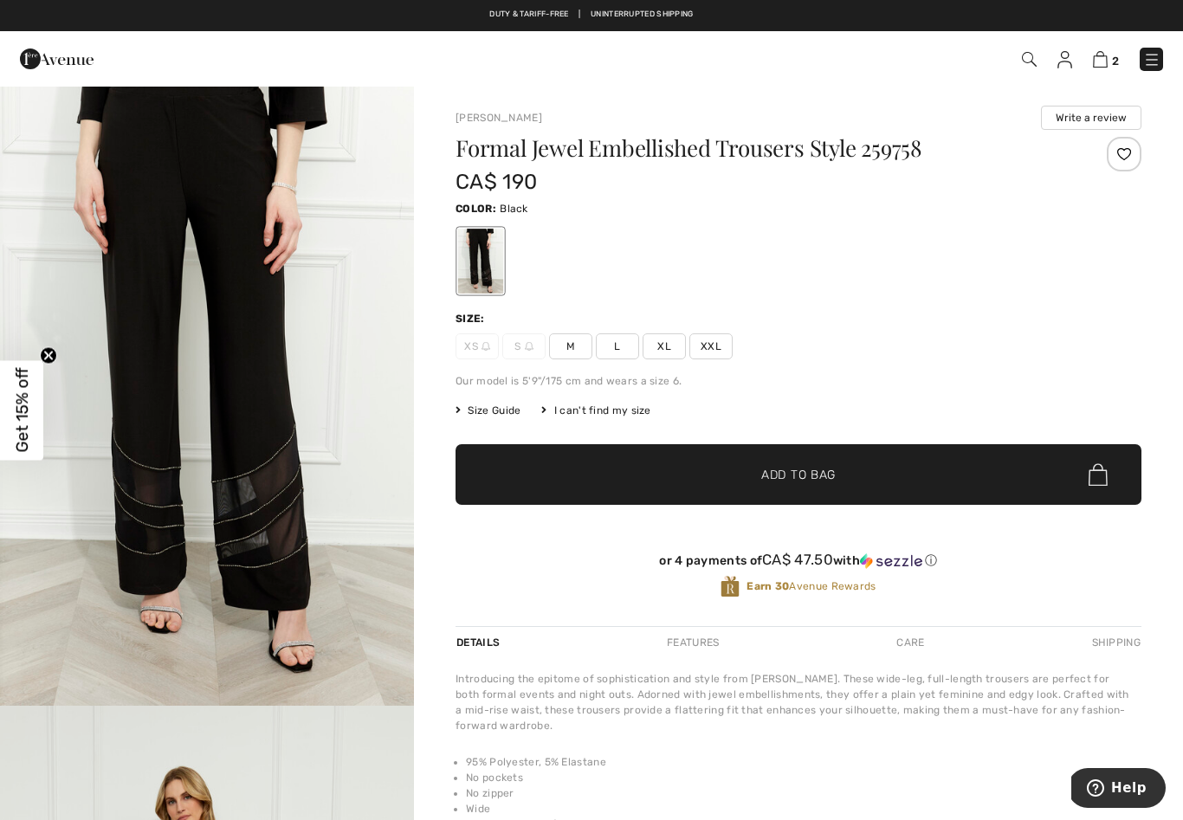
click at [128, 428] on img "1 / 4" at bounding box center [207, 395] width 414 height 621
click at [618, 359] on div "Formal Jewel Embellished Trousers Style 259758 CA$ 190 Color: Black Size: XS S …" at bounding box center [799, 381] width 686 height 489
click at [500, 415] on span "Size Guide" at bounding box center [488, 411] width 65 height 16
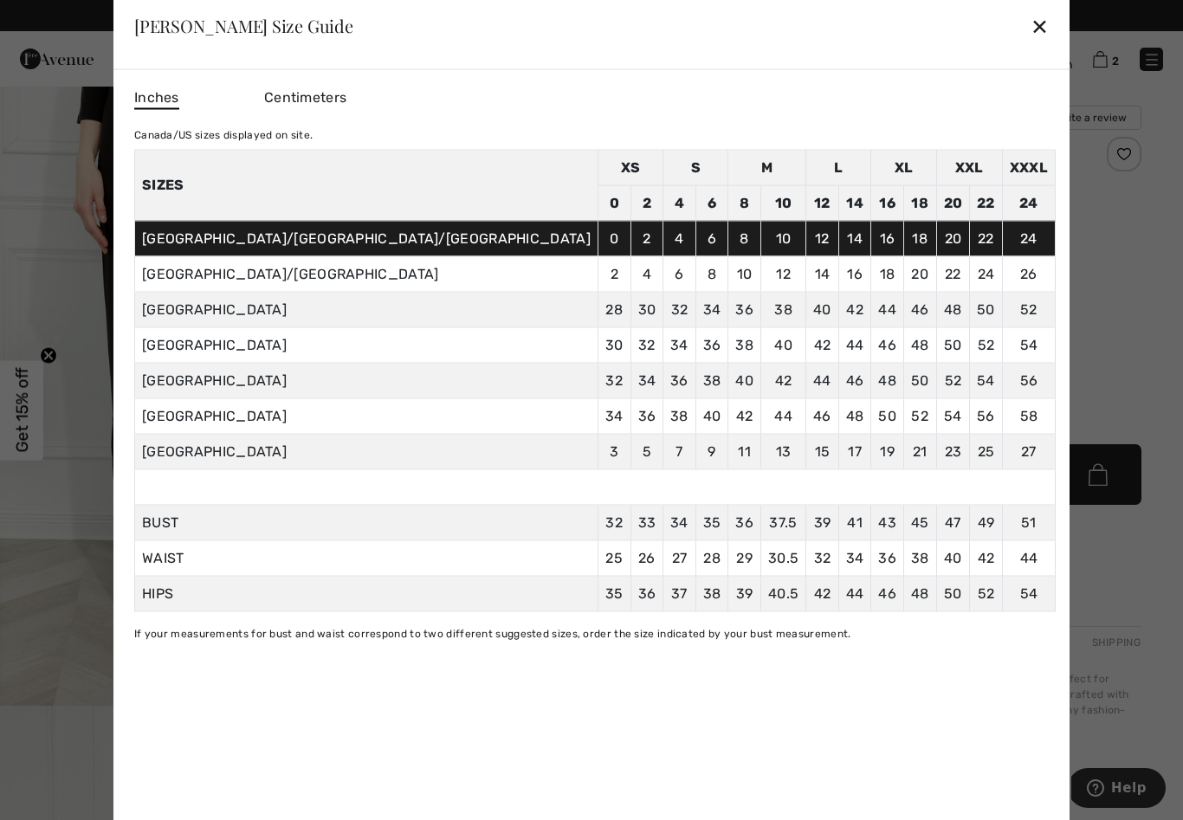
click at [630, 416] on td "36" at bounding box center [646, 416] width 33 height 36
click at [768, 585] on span "40.5" at bounding box center [783, 593] width 30 height 16
click at [683, 693] on div "Inches Centimeters Canada/US sizes displayed on site. Sizes XS S M L XL XXL XXX…" at bounding box center [591, 453] width 956 height 768
click at [1031, 33] on div "✕" at bounding box center [1040, 26] width 18 height 36
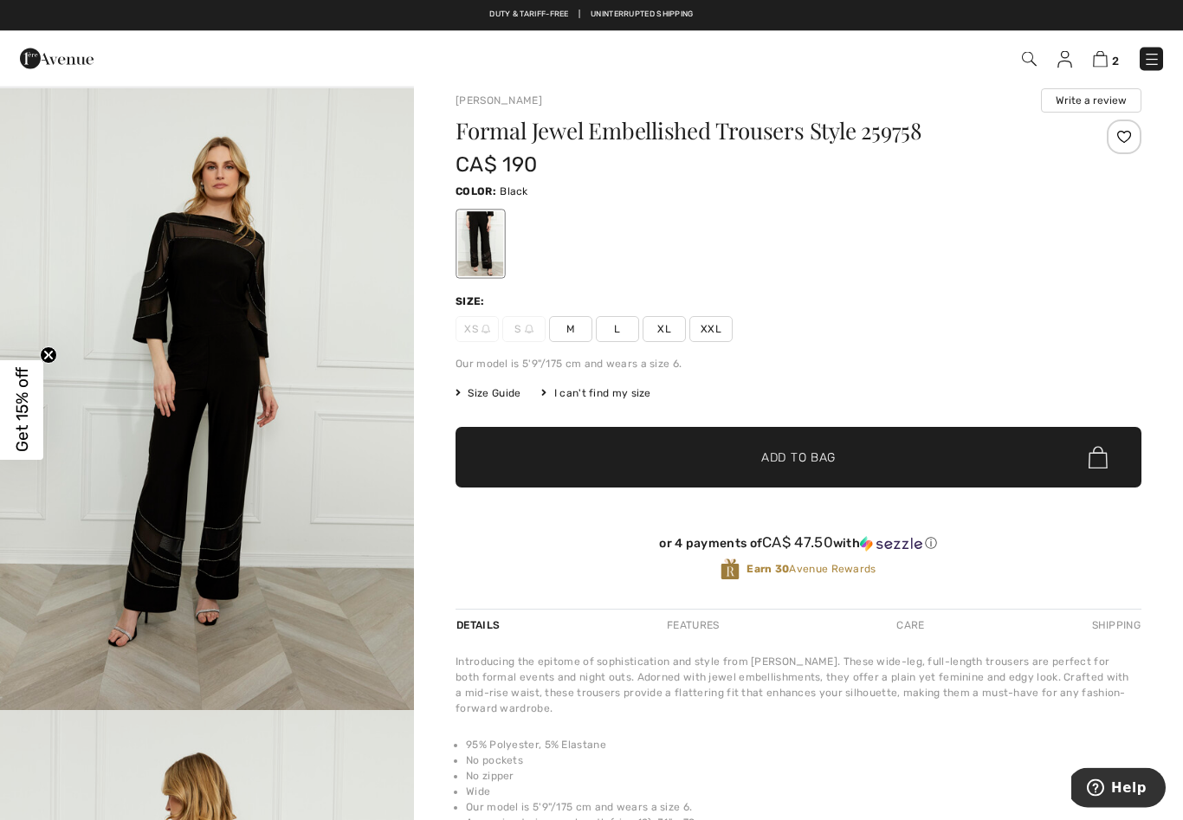
scroll to position [15, 0]
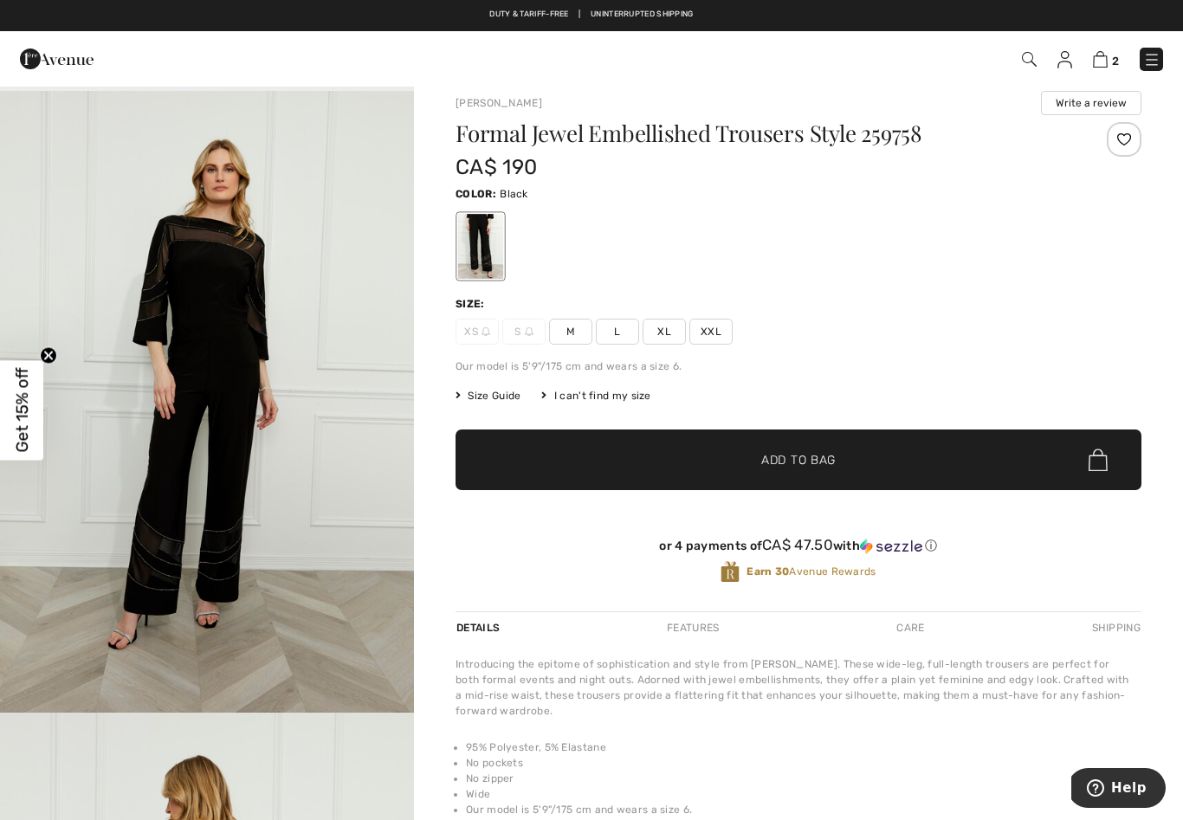
click at [579, 337] on span "M" at bounding box center [570, 332] width 43 height 26
click at [483, 396] on span "Size Guide" at bounding box center [488, 396] width 65 height 16
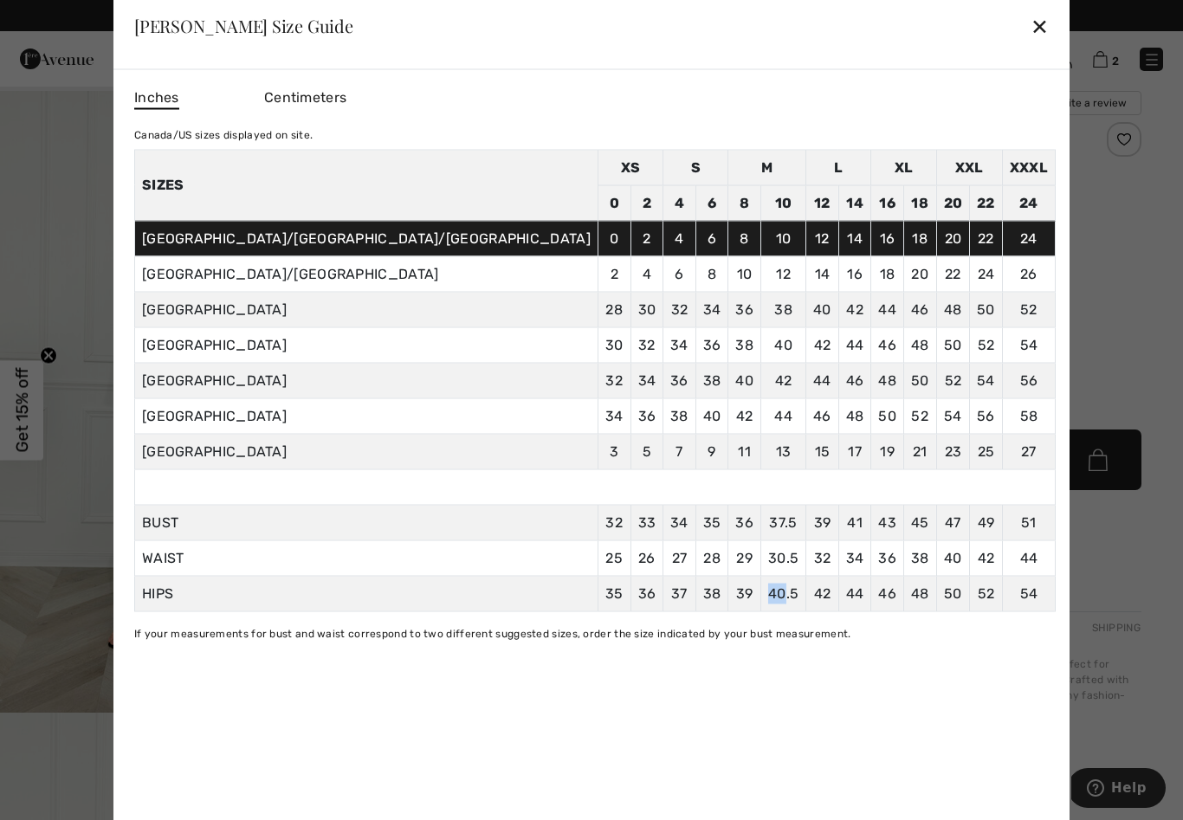
click at [598, 460] on td "3" at bounding box center [614, 452] width 33 height 36
click at [1031, 44] on div "✕" at bounding box center [1040, 26] width 18 height 36
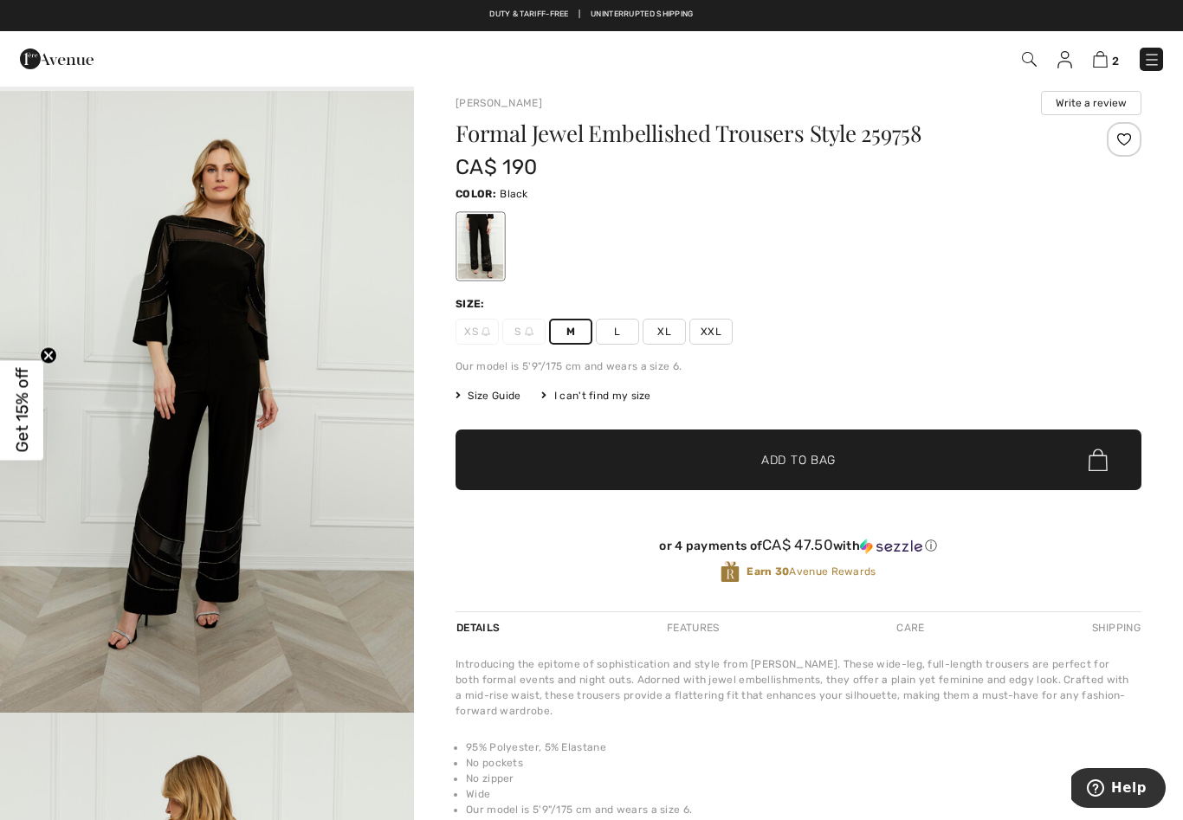
click at [1102, 66] on img at bounding box center [1100, 59] width 15 height 16
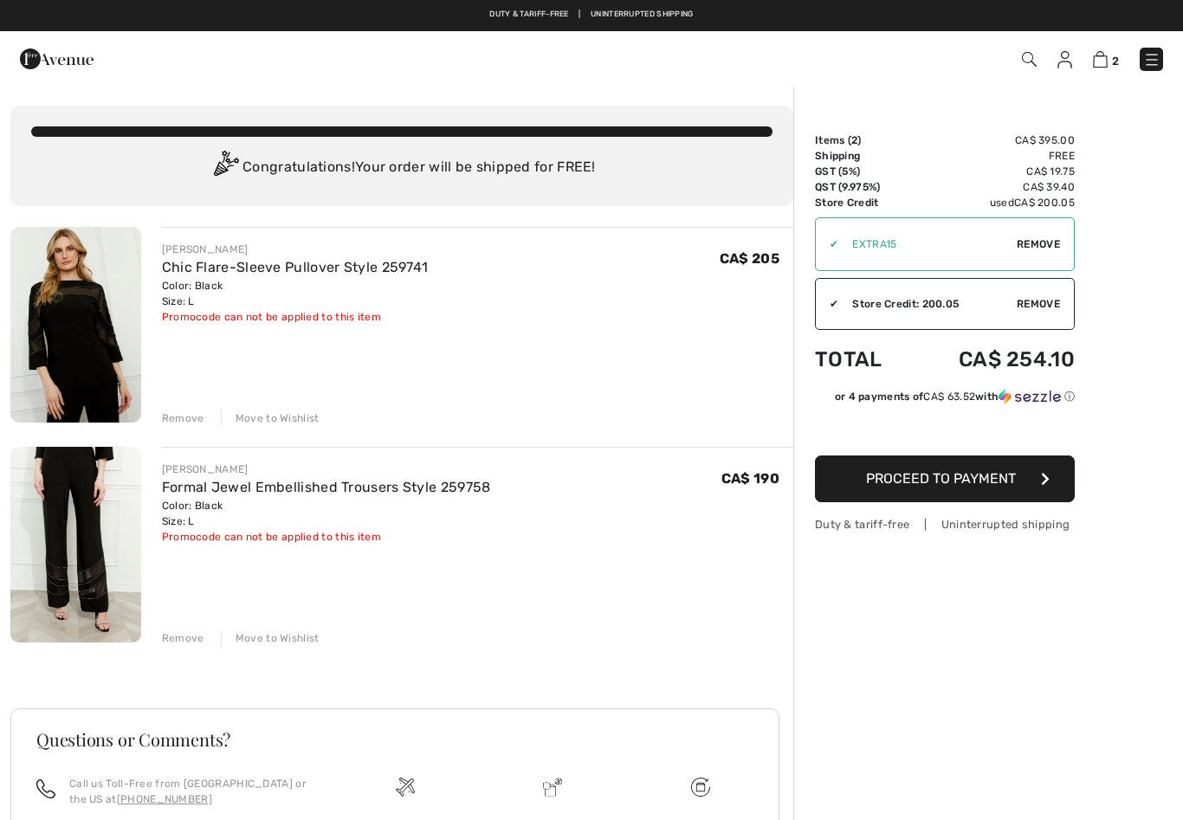
click at [180, 275] on link "Chic Flare-Sleeve Pullover Style 259741" at bounding box center [295, 267] width 267 height 16
click at [87, 332] on img at bounding box center [75, 325] width 131 height 196
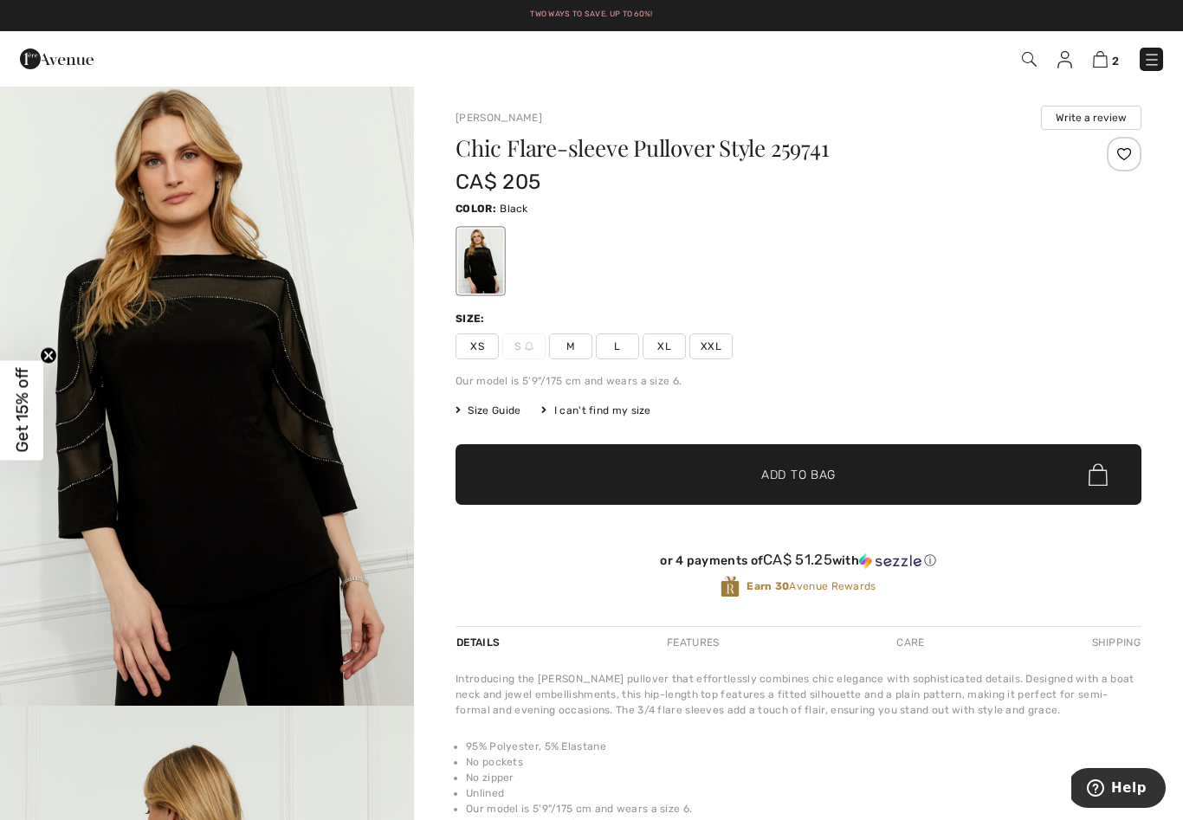
click at [481, 417] on span "Size Guide" at bounding box center [488, 411] width 65 height 16
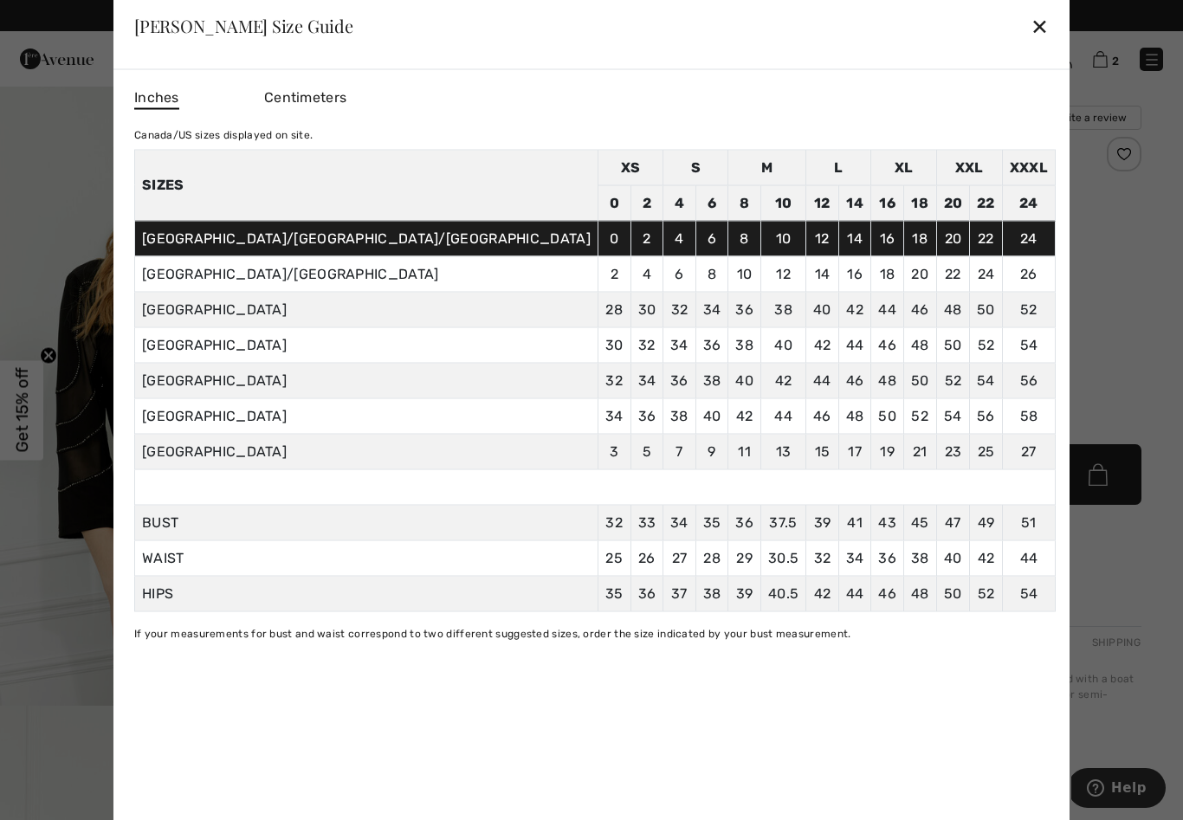
click at [394, 105] on div "Centimeters" at bounding box center [329, 97] width 130 height 29
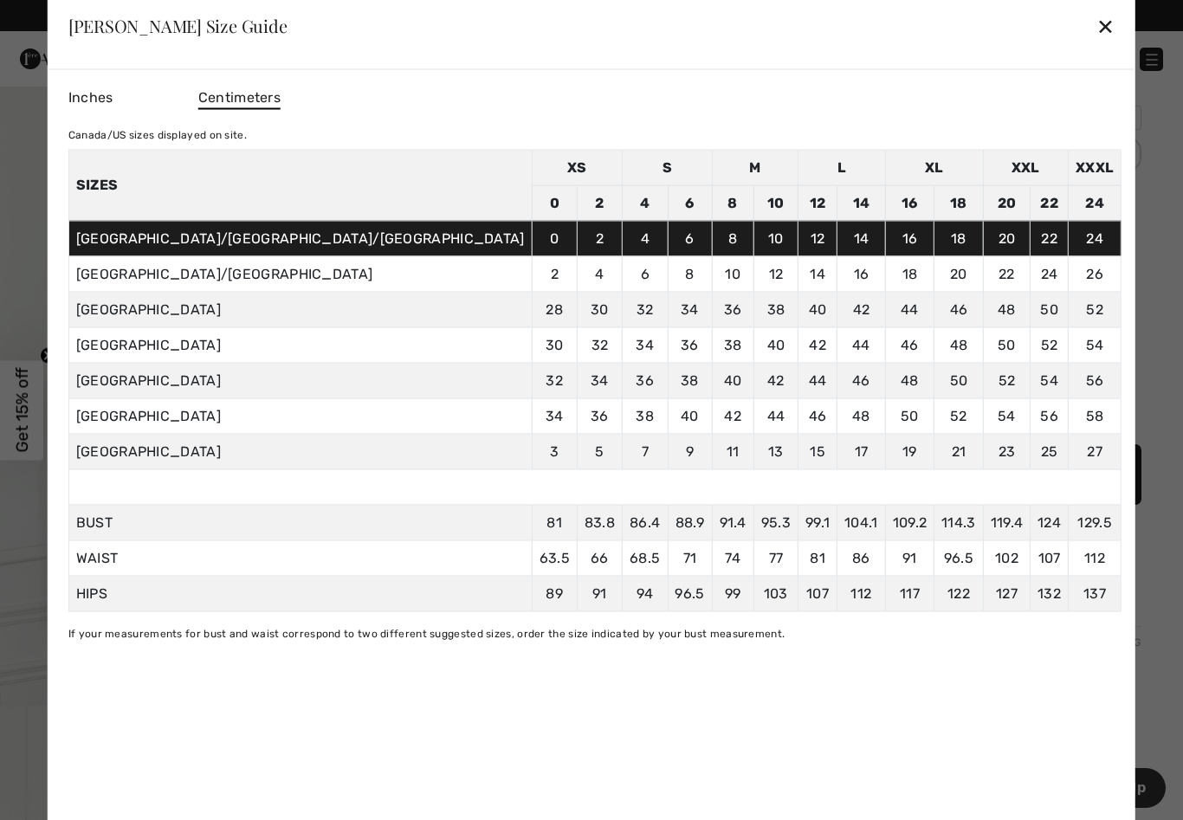
click at [1096, 29] on div "✕" at bounding box center [1105, 26] width 18 height 36
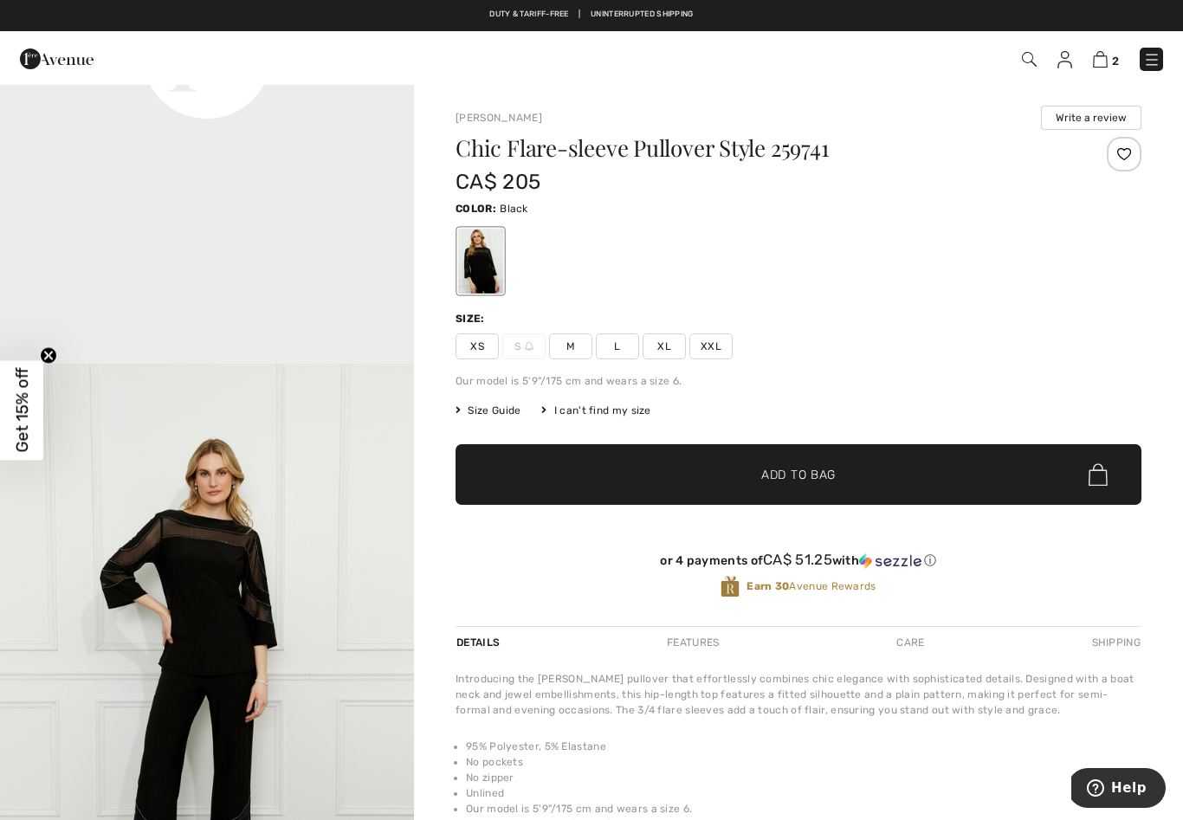
scroll to position [1583, 0]
click at [1080, 56] on span "2" at bounding box center [835, 59] width 656 height 23
click at [1095, 67] on img at bounding box center [1100, 59] width 15 height 16
click at [1101, 65] on img at bounding box center [1100, 59] width 15 height 16
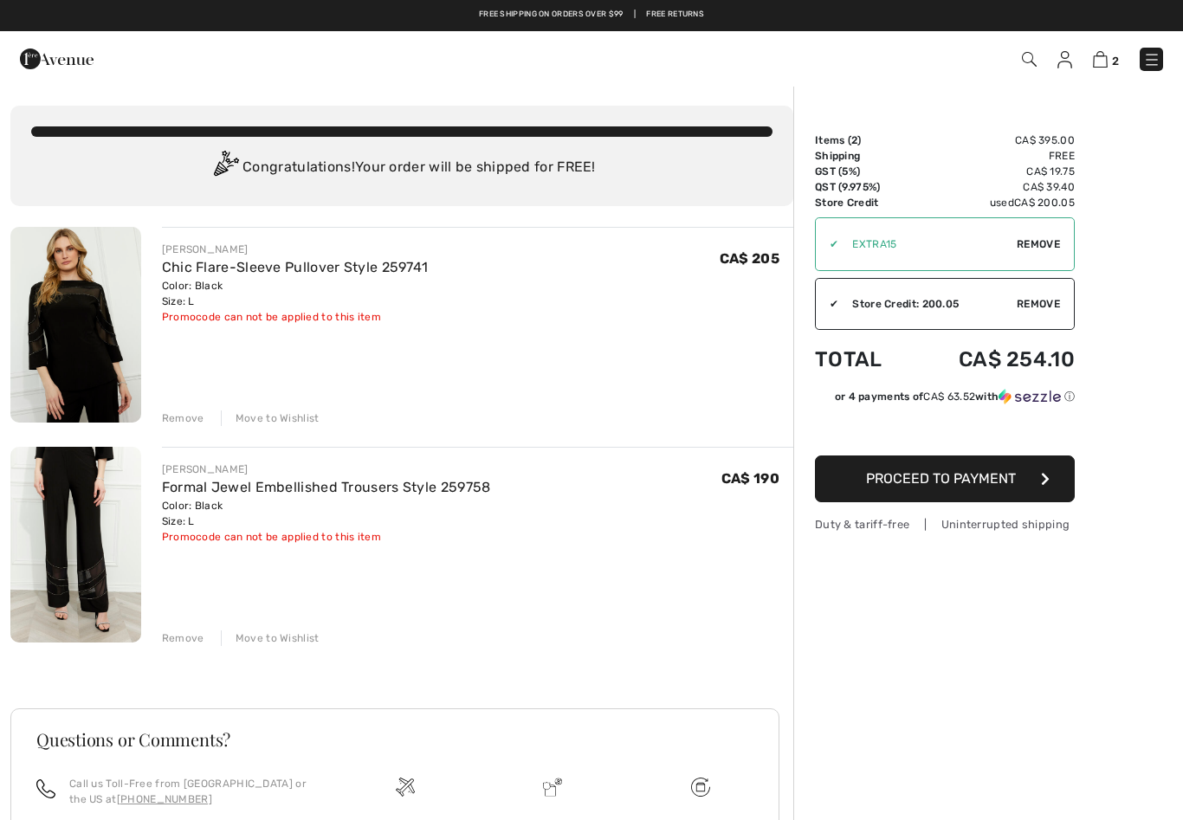
click at [1009, 481] on span "Proceed to Payment" at bounding box center [941, 478] width 150 height 16
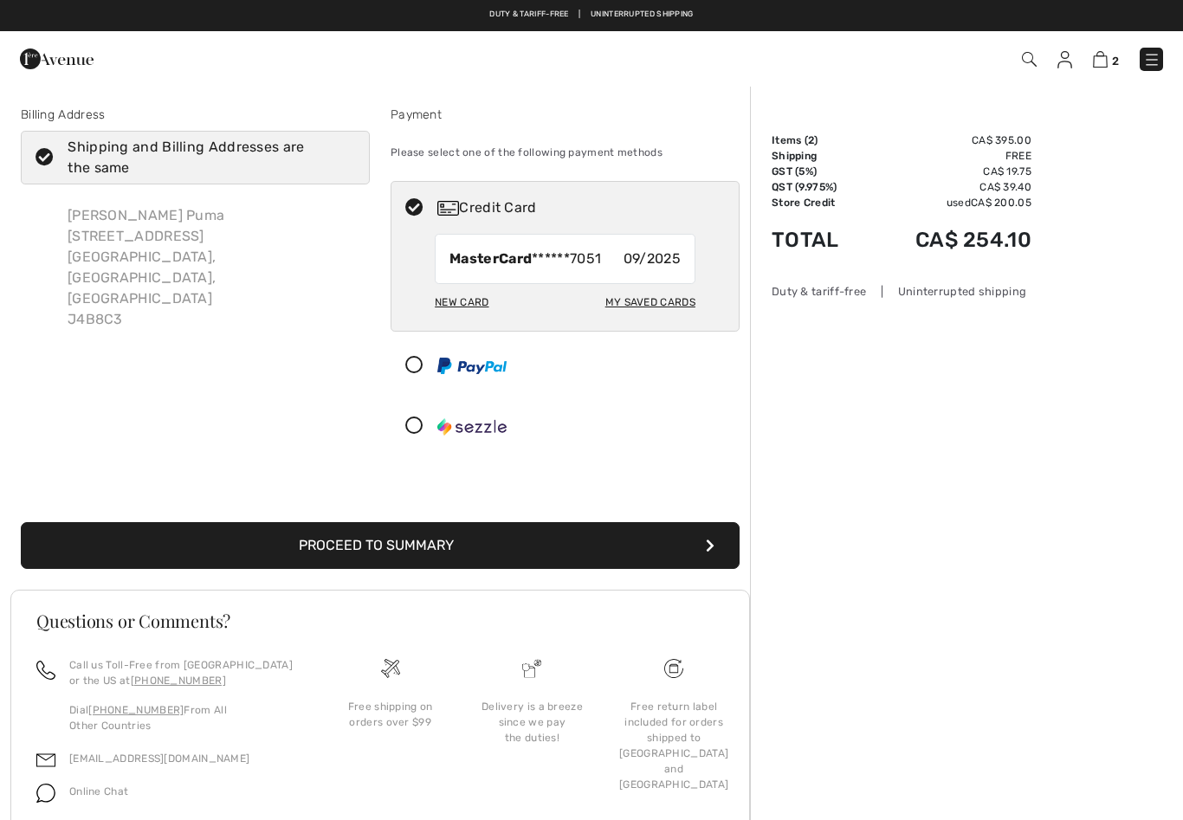
click at [293, 538] on button "Proceed to Summary" at bounding box center [380, 545] width 719 height 47
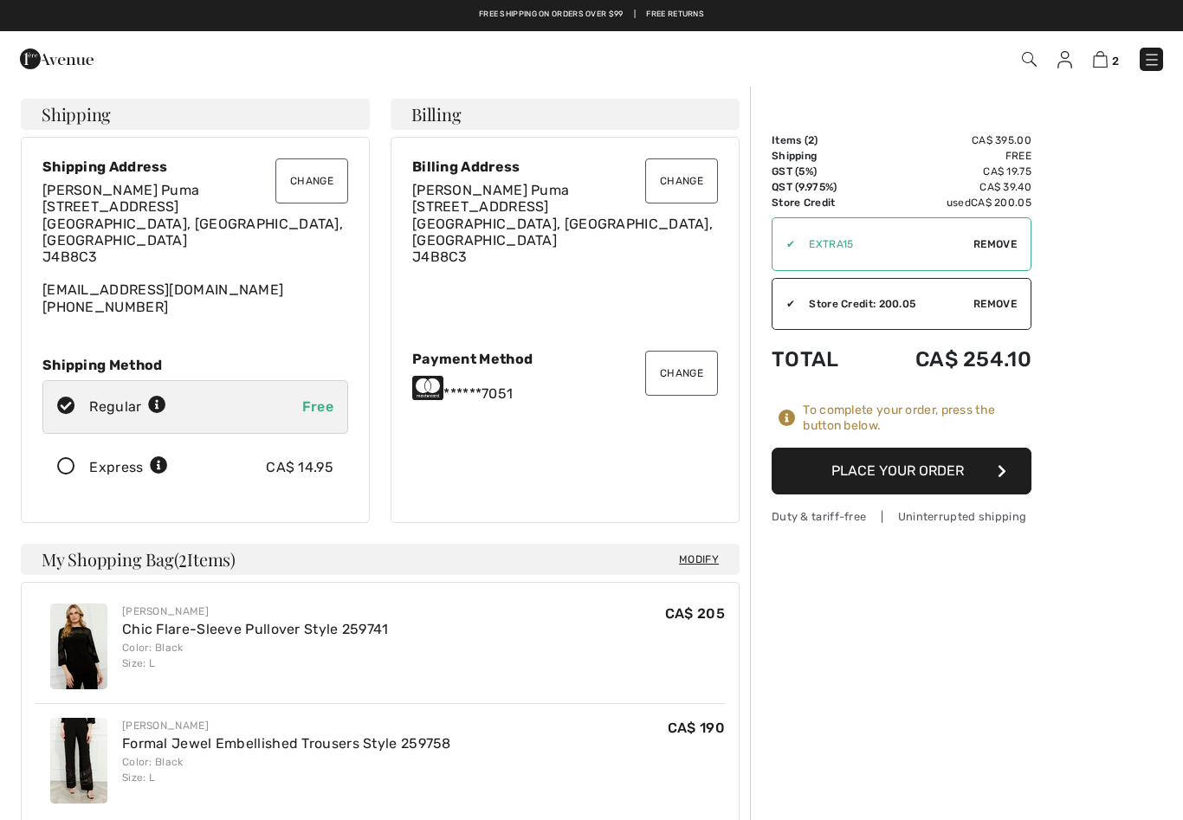
click at [995, 302] on span "Remove" at bounding box center [994, 304] width 43 height 16
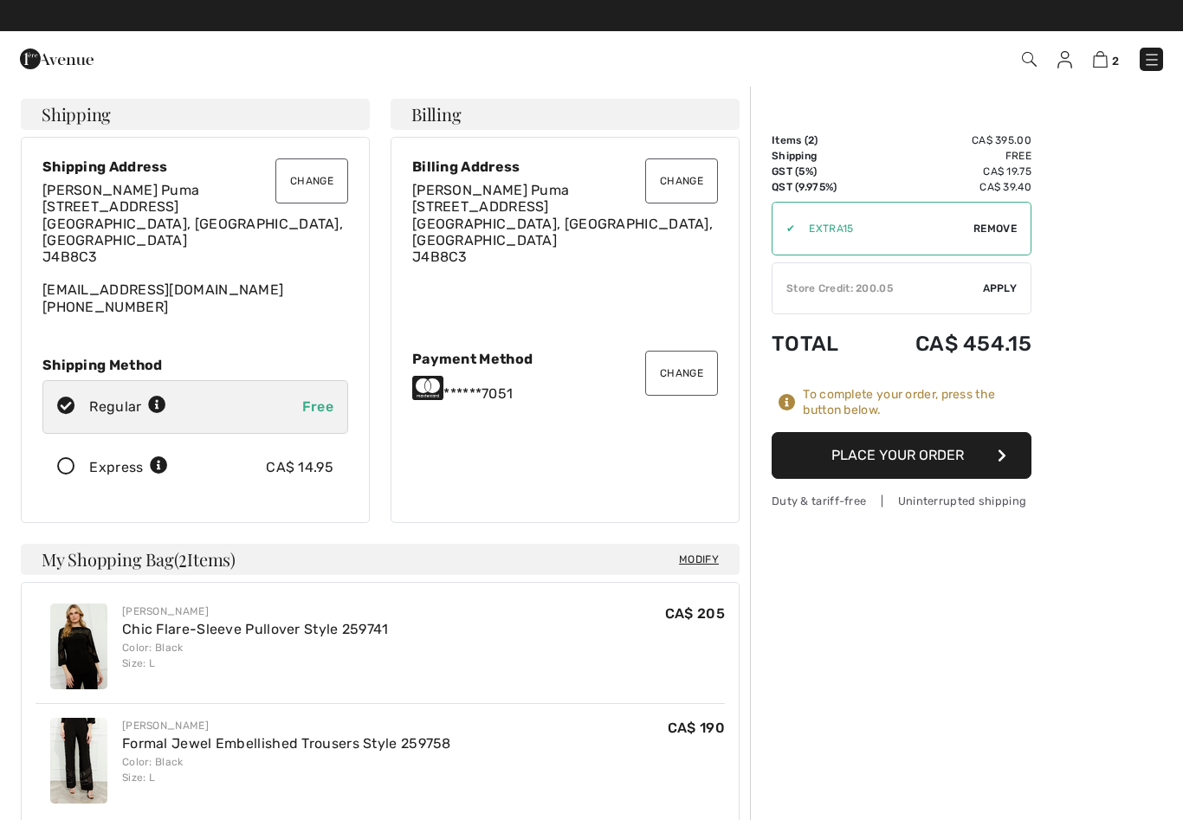
click at [1002, 287] on span "Apply" at bounding box center [1000, 289] width 35 height 16
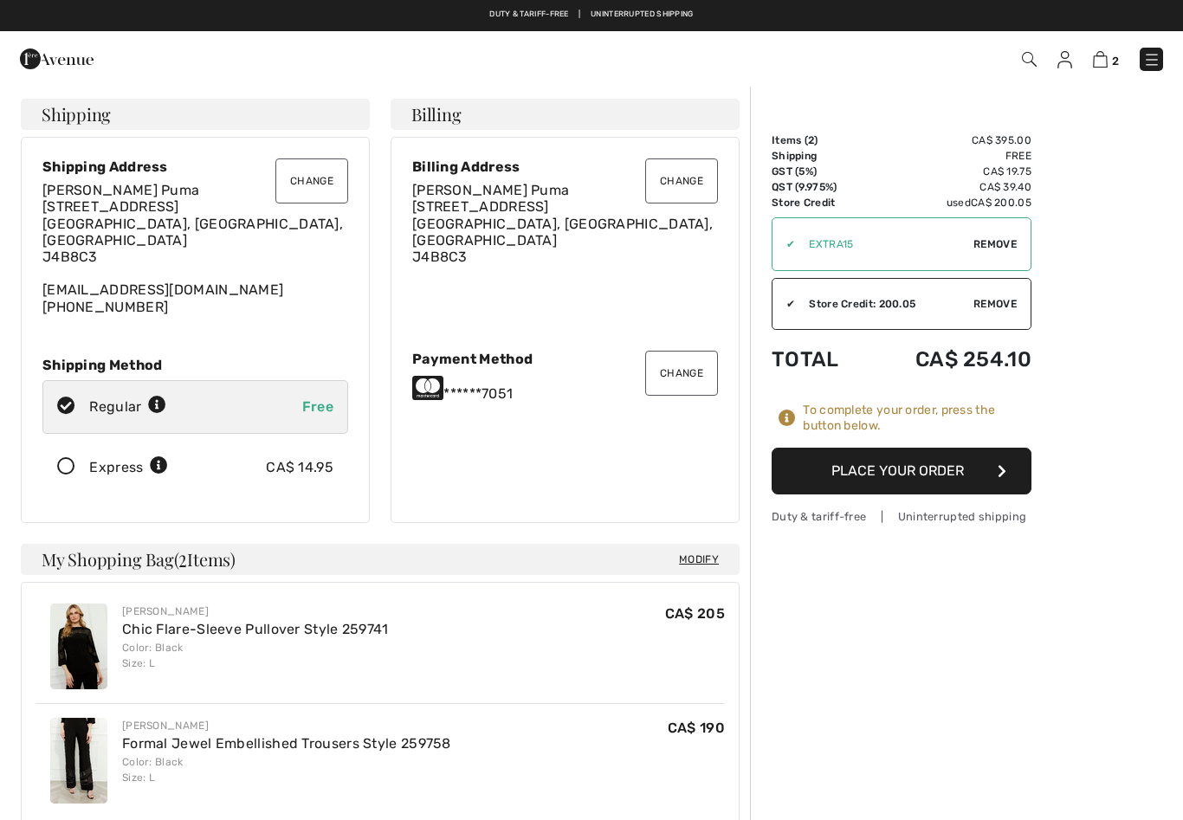
click at [915, 466] on button "Place Your Order" at bounding box center [902, 471] width 260 height 47
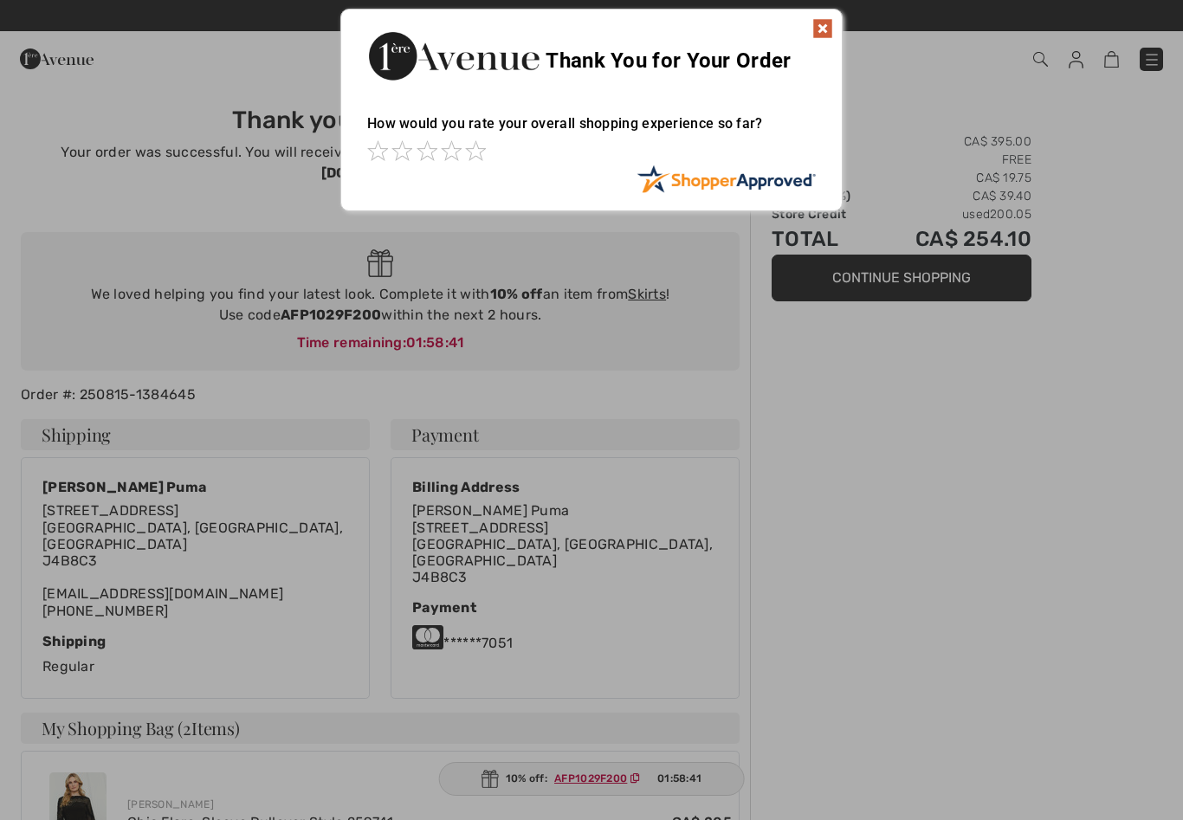
click at [823, 29] on img at bounding box center [822, 28] width 21 height 21
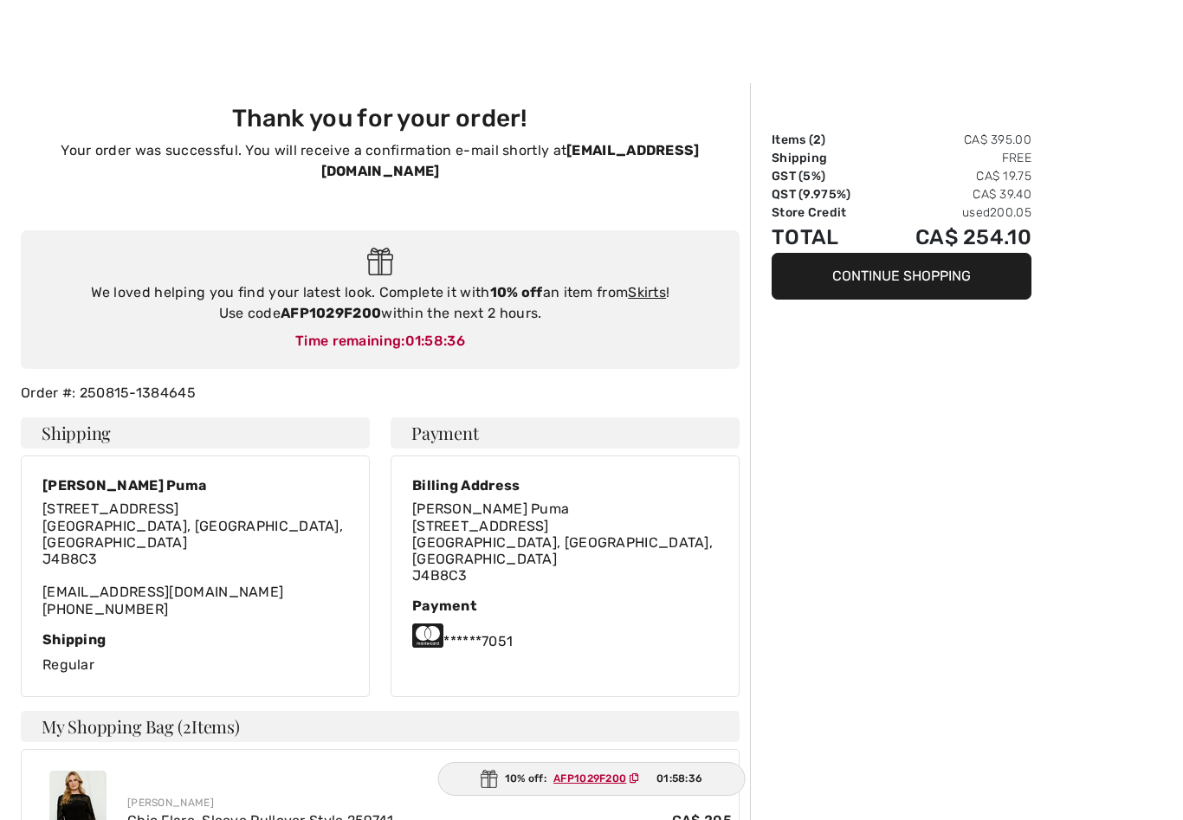
scroll to position [1, 0]
